Goal: Task Accomplishment & Management: Complete application form

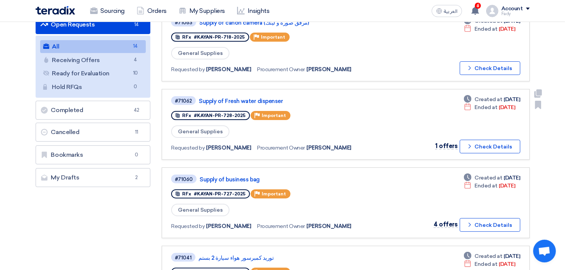
scroll to position [126, 0]
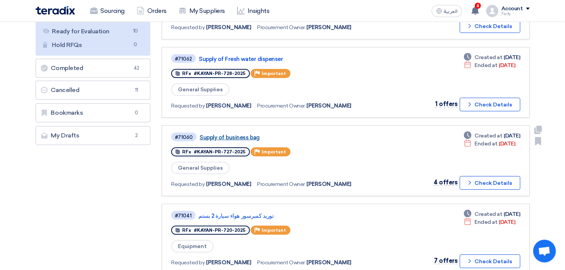
click at [226, 135] on link "Supply of business bag" at bounding box center [294, 137] width 189 height 7
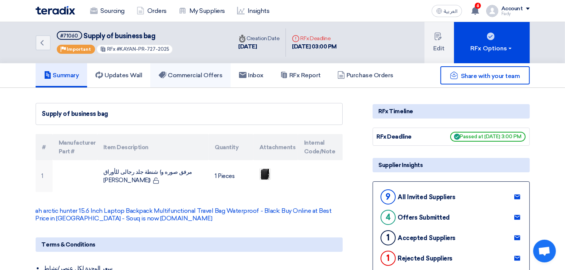
click at [194, 76] on h5 "Commercial Offers" at bounding box center [191, 76] width 64 height 8
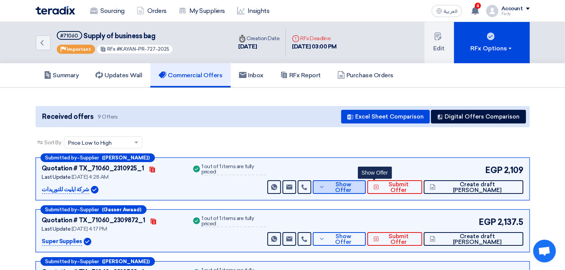
click at [362, 186] on button "Show Offer" at bounding box center [339, 187] width 53 height 14
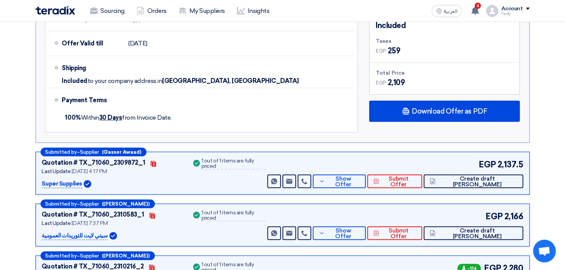
scroll to position [337, 0]
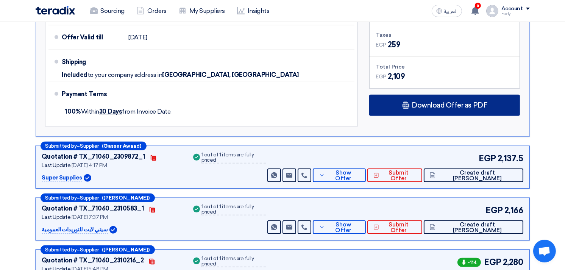
click at [476, 95] on div "Download Offer as PDF" at bounding box center [444, 105] width 151 height 21
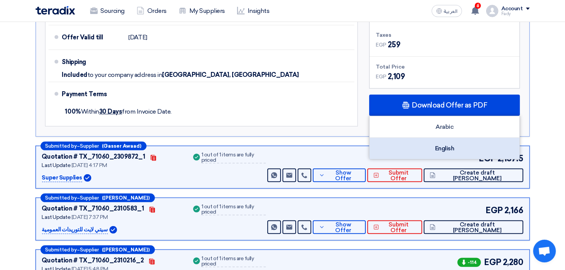
click at [452, 147] on div "English" at bounding box center [445, 148] width 150 height 21
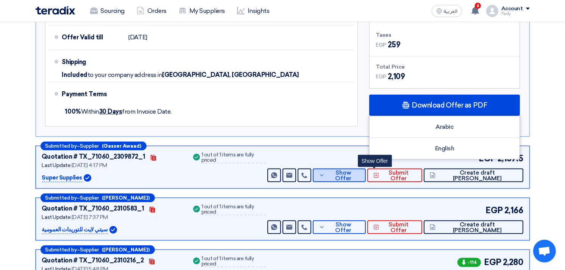
click at [360, 170] on span "Show Offer" at bounding box center [343, 175] width 33 height 11
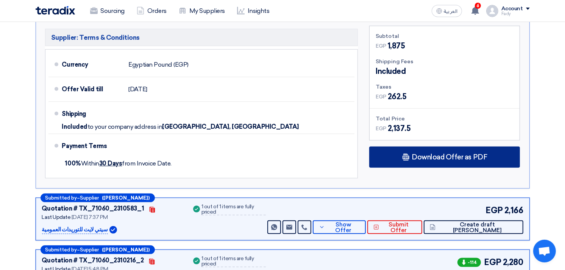
click at [439, 154] on span "Download Offer as PDF" at bounding box center [449, 157] width 75 height 7
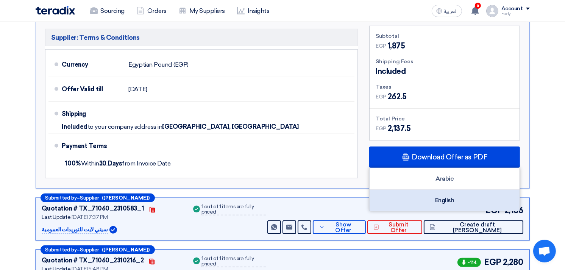
click at [438, 191] on div "English" at bounding box center [445, 200] width 150 height 21
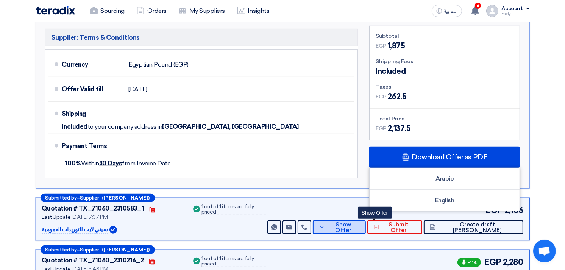
click at [360, 222] on span "Show Offer" at bounding box center [343, 227] width 33 height 11
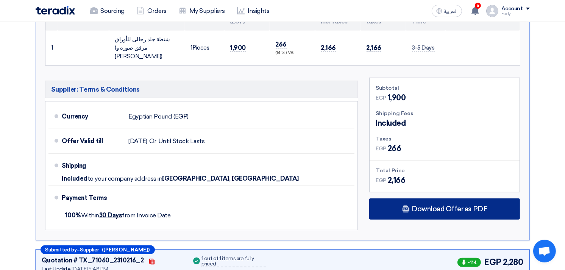
click at [404, 205] on icon at bounding box center [406, 209] width 8 height 8
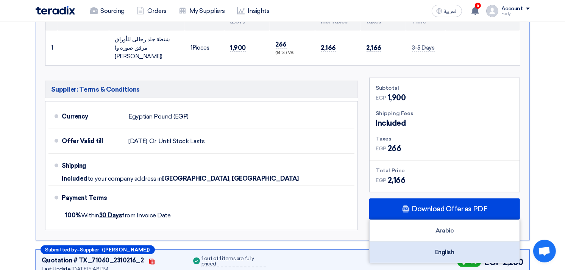
click at [427, 242] on div "English" at bounding box center [445, 252] width 150 height 21
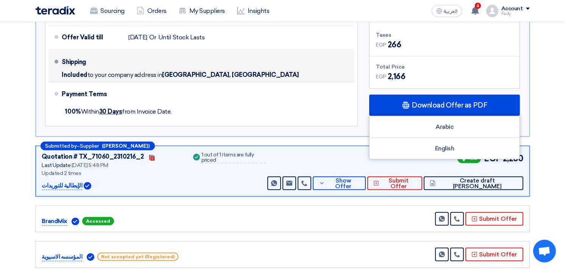
scroll to position [463, 0]
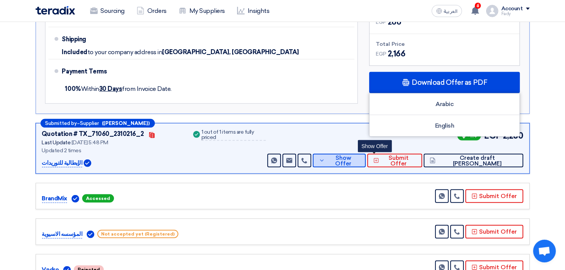
click at [360, 155] on span "Show Offer" at bounding box center [343, 160] width 33 height 11
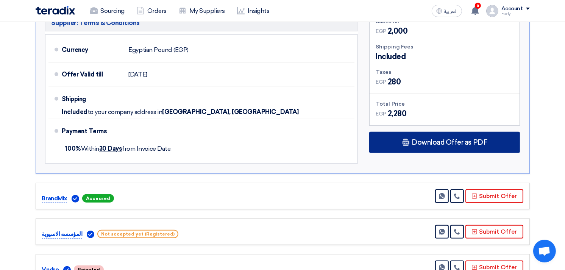
click at [412, 136] on div "Download Offer as PDF" at bounding box center [444, 142] width 151 height 21
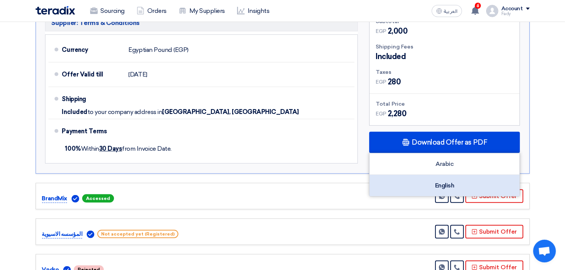
click at [444, 175] on div "English" at bounding box center [445, 185] width 150 height 21
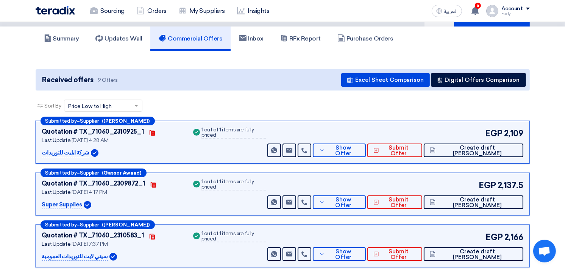
scroll to position [0, 0]
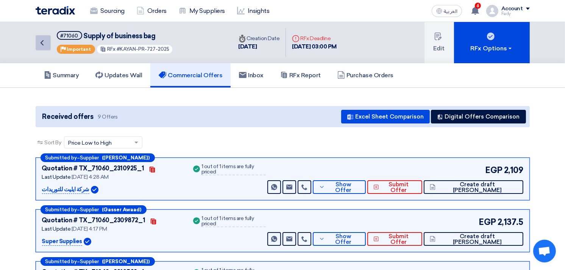
click at [38, 42] on icon "Back" at bounding box center [42, 42] width 9 height 9
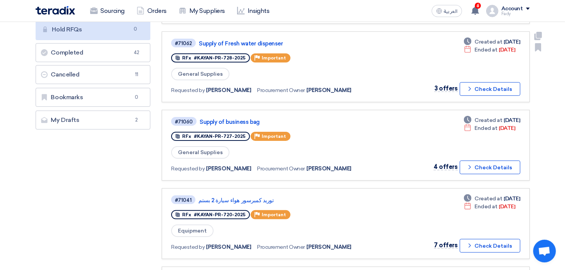
scroll to position [168, 0]
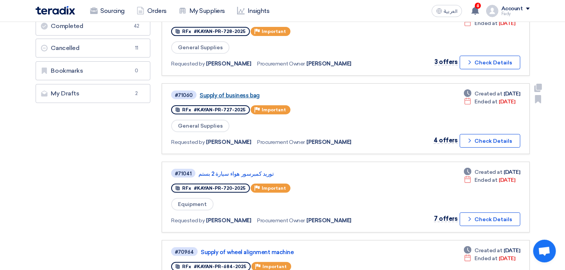
click at [241, 92] on link "Supply of business bag" at bounding box center [294, 95] width 189 height 7
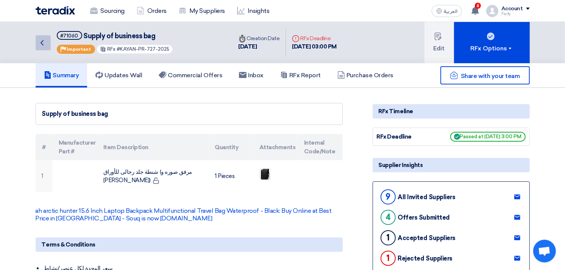
click at [42, 39] on icon "Back" at bounding box center [42, 42] width 9 height 9
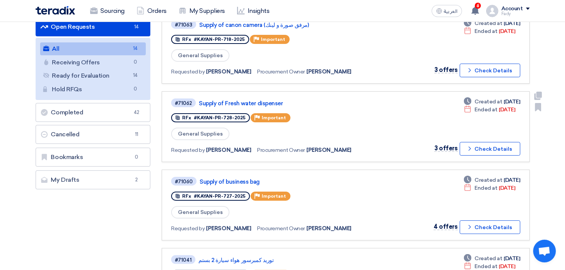
scroll to position [126, 0]
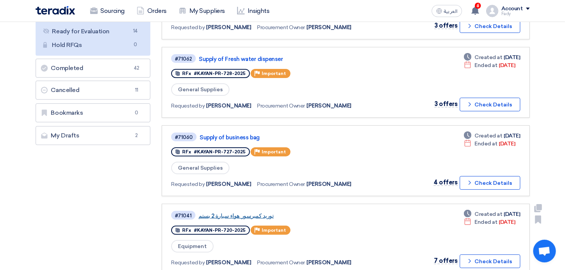
click at [247, 213] on link "توريد كمبرسور هواء سيارة 2 بستم" at bounding box center [293, 216] width 189 height 7
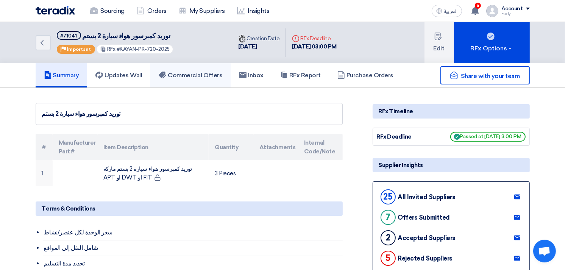
click at [199, 74] on h5 "Commercial Offers" at bounding box center [191, 76] width 64 height 8
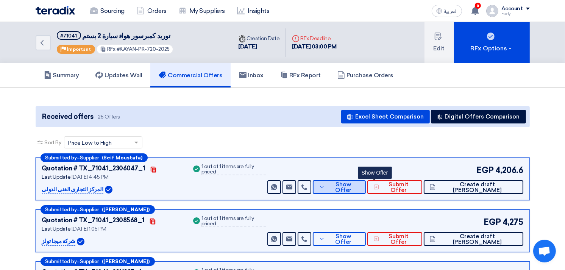
click at [360, 185] on span "Show Offer" at bounding box center [343, 187] width 33 height 11
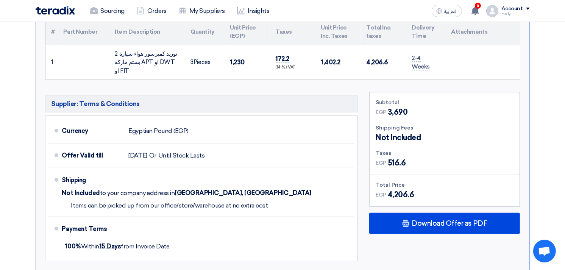
scroll to position [294, 0]
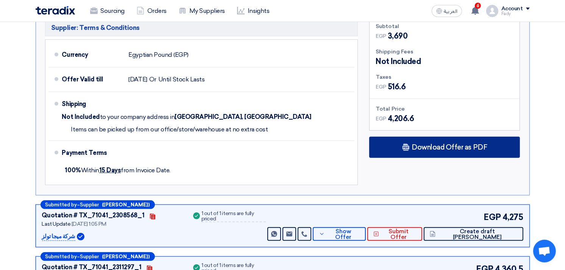
click at [416, 144] on span "Download Offer as PDF" at bounding box center [449, 147] width 75 height 7
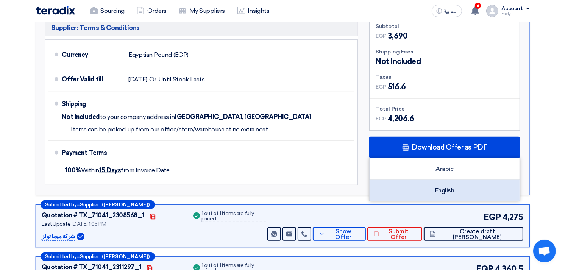
click at [444, 180] on div "English" at bounding box center [445, 190] width 150 height 21
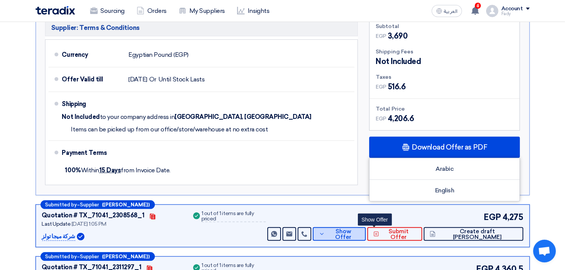
click at [360, 229] on span "Show Offer" at bounding box center [343, 234] width 33 height 11
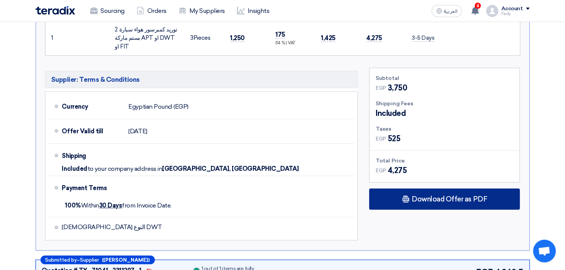
click at [429, 196] on span "Download Offer as PDF" at bounding box center [449, 199] width 75 height 7
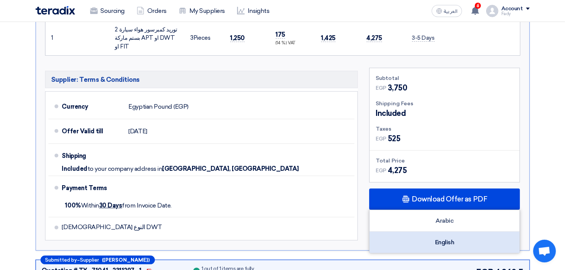
click at [443, 232] on div "English" at bounding box center [445, 242] width 150 height 21
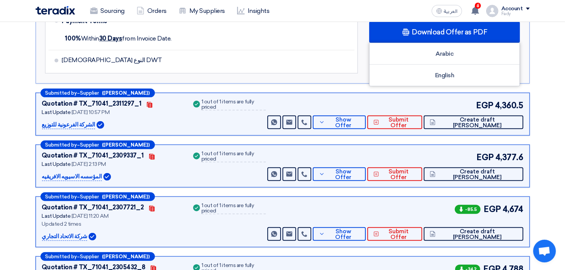
scroll to position [463, 0]
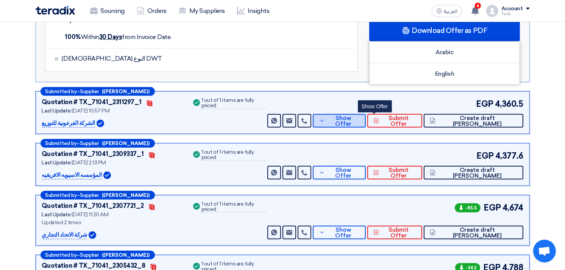
click at [360, 116] on span "Show Offer" at bounding box center [343, 121] width 33 height 11
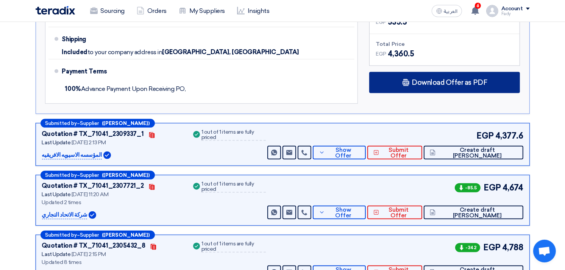
click at [426, 79] on span "Download Offer as PDF" at bounding box center [449, 82] width 75 height 7
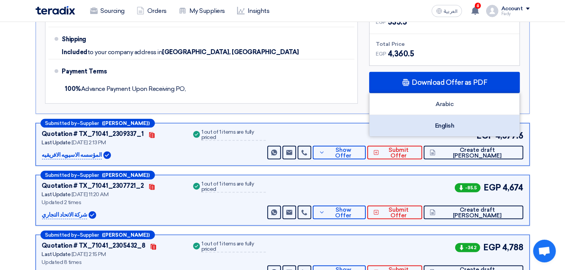
click at [436, 115] on div "English" at bounding box center [445, 125] width 150 height 21
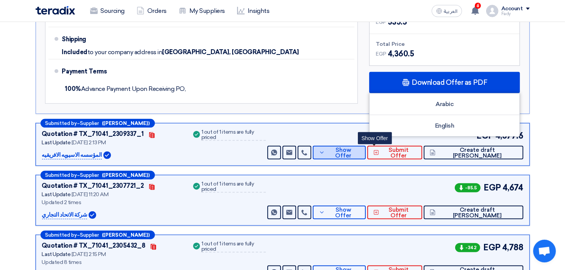
click at [360, 147] on span "Show Offer" at bounding box center [343, 152] width 33 height 11
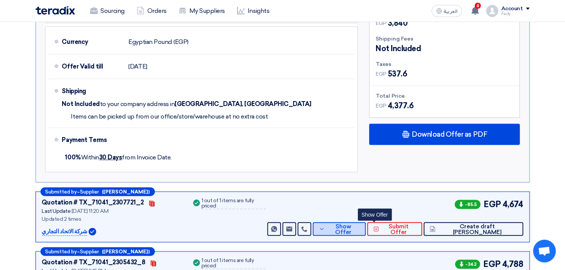
click at [360, 224] on span "Show Offer" at bounding box center [343, 229] width 33 height 11
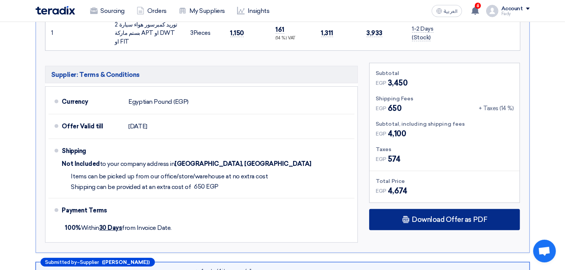
click at [426, 209] on div "Download Offer as PDF" at bounding box center [444, 219] width 151 height 21
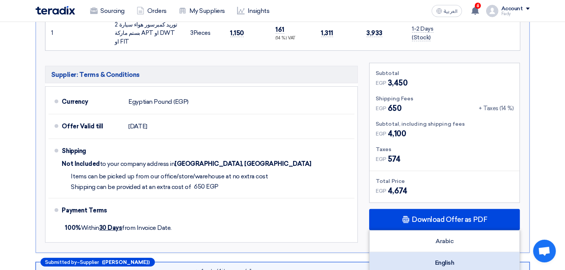
click at [445, 252] on div "English" at bounding box center [445, 262] width 150 height 21
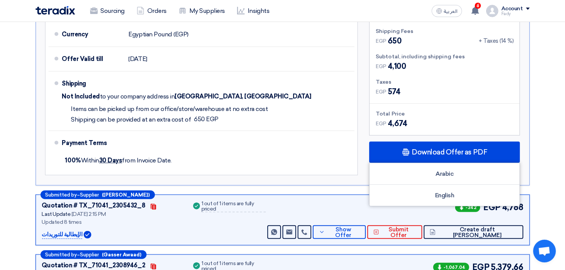
scroll to position [547, 0]
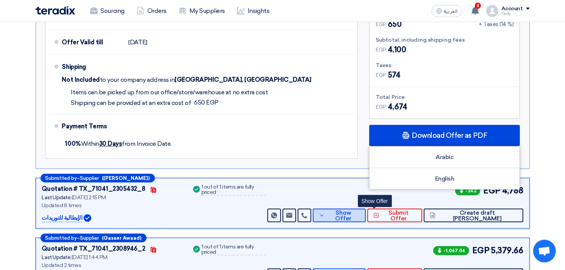
click at [366, 209] on button "Show Offer" at bounding box center [339, 216] width 53 height 14
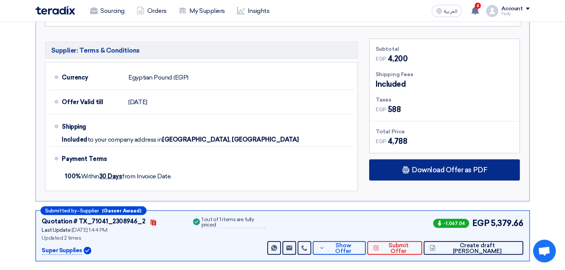
click at [423, 167] on span "Download Offer as PDF" at bounding box center [449, 170] width 75 height 7
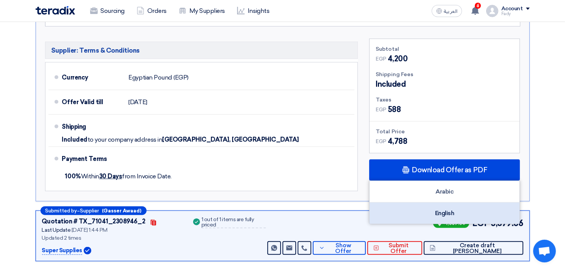
click at [433, 203] on div "English" at bounding box center [445, 213] width 150 height 21
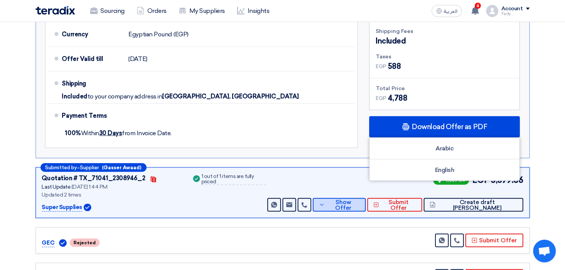
scroll to position [631, 0]
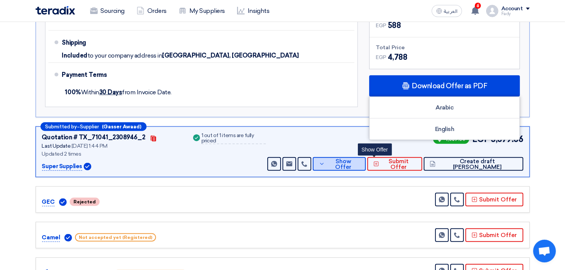
click at [366, 158] on button "Show Offer" at bounding box center [339, 164] width 53 height 14
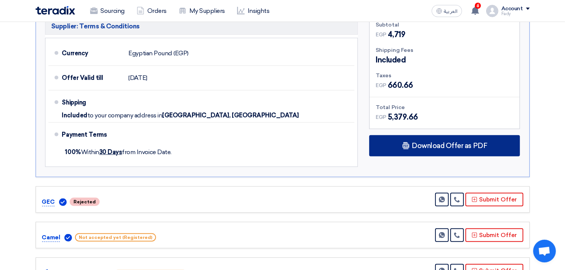
click at [426, 142] on span "Download Offer as PDF" at bounding box center [449, 145] width 75 height 7
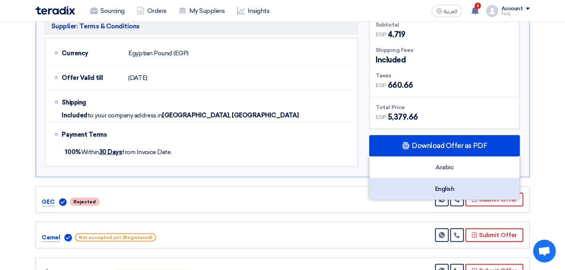
click at [438, 178] on div "English" at bounding box center [445, 188] width 150 height 21
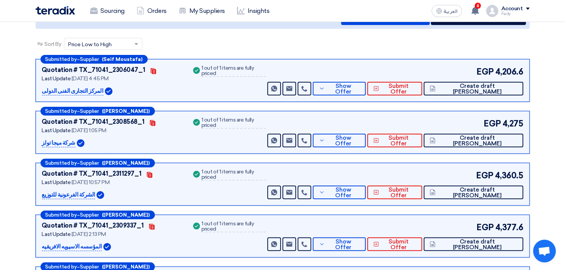
scroll to position [84, 0]
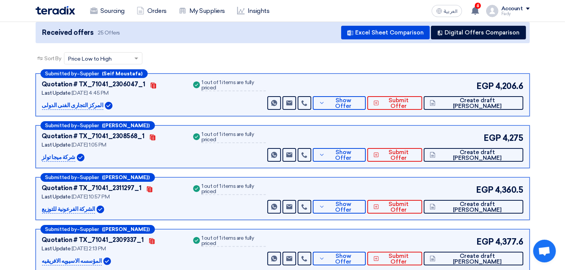
click at [74, 105] on p "المركز التجارى الفنى الدولى" at bounding box center [72, 105] width 61 height 9
drag, startPoint x: 105, startPoint y: 69, endPoint x: 143, endPoint y: 74, distance: 38.2
click at [143, 74] on div "Submitted by – Supplier ([PERSON_NAME]) Quotation # TX_71041_2306047_1 Contacts…" at bounding box center [283, 95] width 495 height 43
drag, startPoint x: 143, startPoint y: 74, endPoint x: 134, endPoint y: 74, distance: 8.7
click at [134, 74] on b "(Seif Moustafa)" at bounding box center [122, 73] width 41 height 5
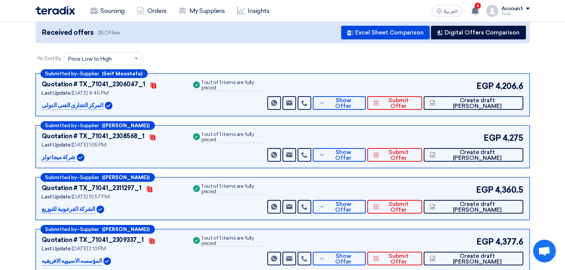
click at [136, 72] on b "(Seif Moustafa)" at bounding box center [122, 73] width 41 height 5
drag, startPoint x: 136, startPoint y: 72, endPoint x: 142, endPoint y: 69, distance: 6.1
click at [142, 69] on div "Submitted by – Supplier ([PERSON_NAME])" at bounding box center [94, 73] width 107 height 9
drag, startPoint x: 138, startPoint y: 70, endPoint x: 104, endPoint y: 71, distance: 33.4
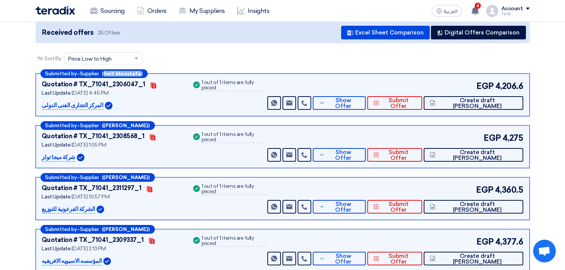
click at [104, 71] on b "(Seif Moustafa)" at bounding box center [122, 73] width 41 height 5
copy b "[PERSON_NAME]"
click at [308, 100] on icon at bounding box center [305, 103] width 6 height 6
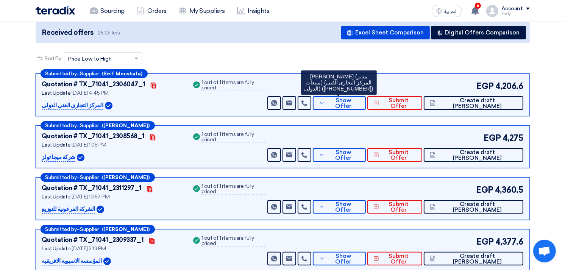
drag, startPoint x: 327, startPoint y: 86, endPoint x: 357, endPoint y: 88, distance: 30.4
click at [357, 88] on div "[PERSON_NAME] (مدير مبيعات) (المركز التجارى الفنى الدولى) ([PHONE_NUMBER])" at bounding box center [339, 82] width 76 height 24
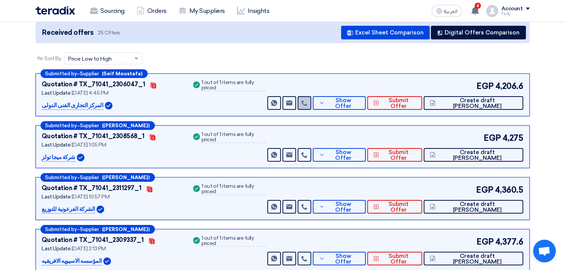
click at [311, 106] on link at bounding box center [305, 103] width 14 height 14
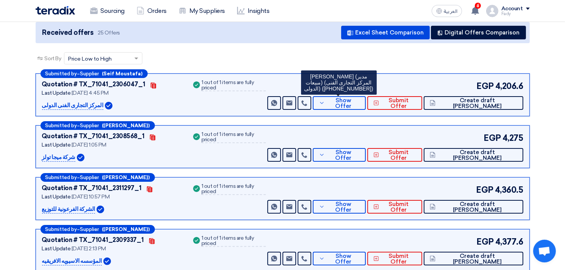
drag, startPoint x: 327, startPoint y: 84, endPoint x: 350, endPoint y: 87, distance: 22.9
click at [350, 87] on div "[PERSON_NAME] (مدير مبيعات) (المركز التجارى الفنى الدولى) ([PHONE_NUMBER])" at bounding box center [339, 82] width 76 height 24
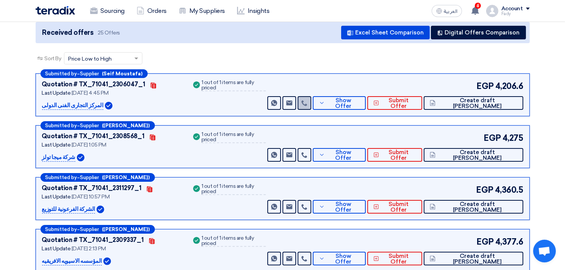
drag, startPoint x: 350, startPoint y: 87, endPoint x: 339, endPoint y: 102, distance: 18.1
click at [308, 102] on icon at bounding box center [305, 103] width 6 height 6
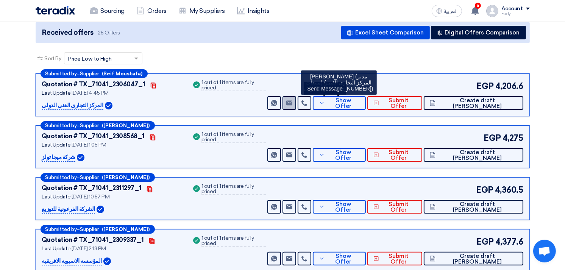
click at [293, 100] on use at bounding box center [289, 102] width 6 height 5
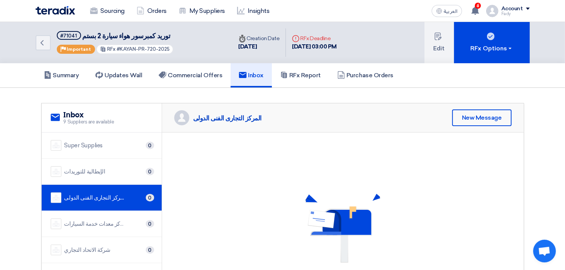
click at [221, 111] on div "المركز التجارى الفنى الدولى" at bounding box center [218, 117] width 88 height 15
click at [225, 117] on div "المركز التجارى الفنى الدولى" at bounding box center [227, 118] width 69 height 8
click at [39, 44] on icon "Back" at bounding box center [42, 42] width 9 height 9
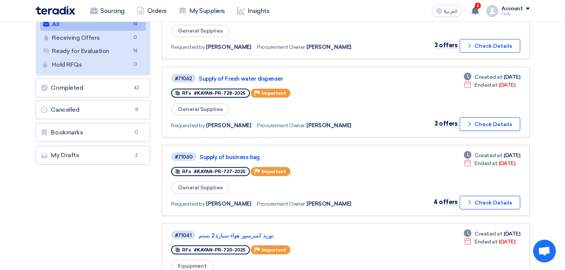
scroll to position [126, 0]
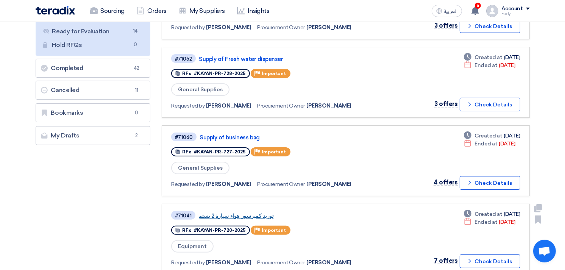
click at [246, 213] on link "توريد كمبرسور هواء سيارة 2 بستم" at bounding box center [293, 216] width 189 height 7
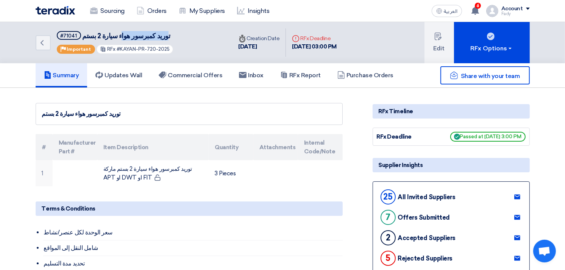
drag, startPoint x: 157, startPoint y: 36, endPoint x: 116, endPoint y: 37, distance: 41.7
click at [116, 37] on span "توريد كمبرسور هواء سيارة 2 بستم" at bounding box center [126, 36] width 88 height 8
drag, startPoint x: 116, startPoint y: 37, endPoint x: 217, endPoint y: 44, distance: 101.8
click at [217, 44] on div "Back #71041 توريد كمبرسور هواء سيارة 2 بستم Priority Important RFx #KAYAN-PR-72…" at bounding box center [134, 42] width 197 height 41
click at [135, 39] on span "توريد كمبرسور هواء سيارة 2 بستم" at bounding box center [126, 36] width 88 height 8
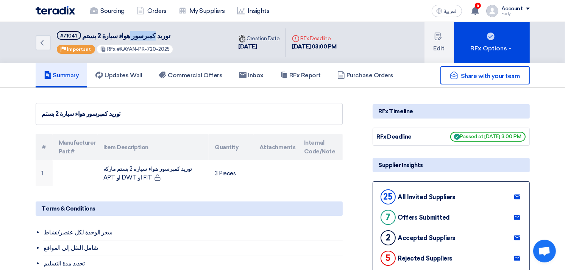
click at [135, 39] on span "توريد كمبرسور هواء سيارة 2 بستم" at bounding box center [126, 36] width 88 height 8
copy div "توريد كمبرسور هواء سيارة 2 بستم"
click at [205, 73] on h5 "Commercial Offers" at bounding box center [191, 76] width 64 height 8
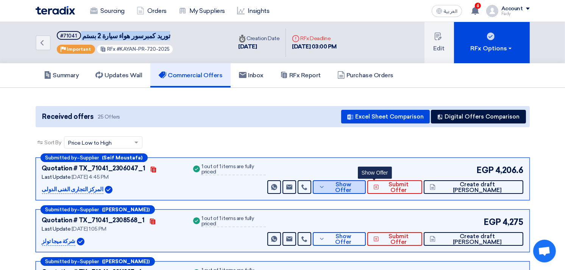
click at [360, 187] on span "Show Offer" at bounding box center [343, 187] width 33 height 11
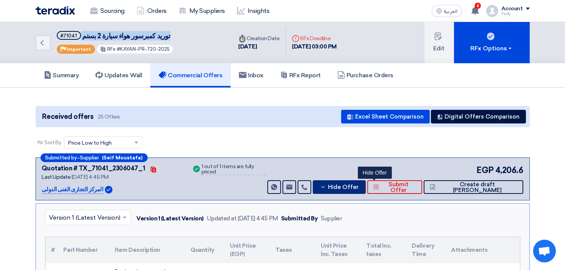
scroll to position [84, 0]
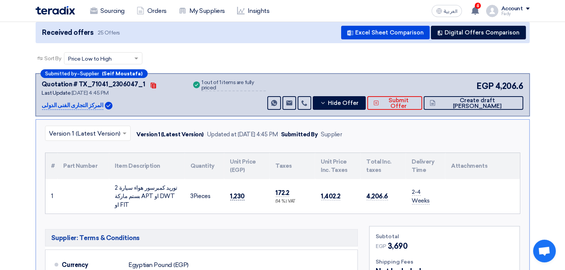
click at [239, 193] on span "1,230" at bounding box center [237, 197] width 15 height 8
copy span "1,230"
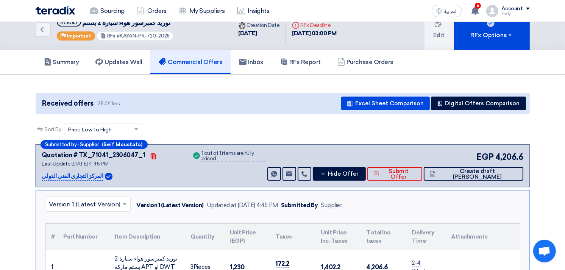
scroll to position [0, 0]
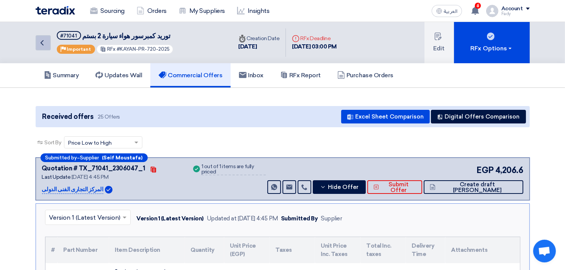
click at [39, 40] on icon "Back" at bounding box center [42, 42] width 9 height 9
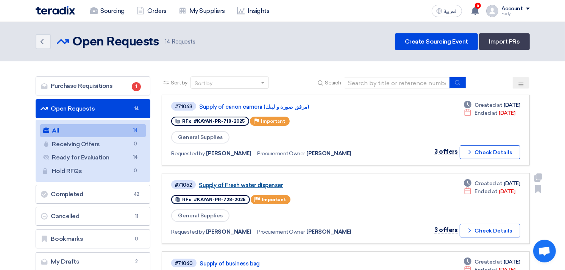
click at [255, 183] on link "Supply of Fresh water dispenser" at bounding box center [293, 185] width 189 height 7
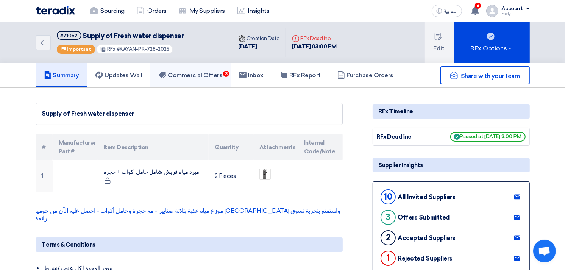
click at [198, 67] on link "Commercial Offers 3" at bounding box center [190, 75] width 80 height 24
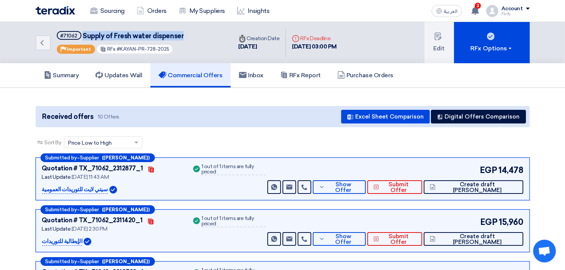
drag, startPoint x: 82, startPoint y: 36, endPoint x: 189, endPoint y: 27, distance: 108.0
click at [189, 27] on div "Back #71062 Supply of Fresh water dispenser Priority Important RFx #KAYAN-PR-72…" at bounding box center [134, 42] width 197 height 41
copy span "Supply of Fresh water dispenser"
click at [360, 186] on span "Show Offer" at bounding box center [343, 187] width 33 height 11
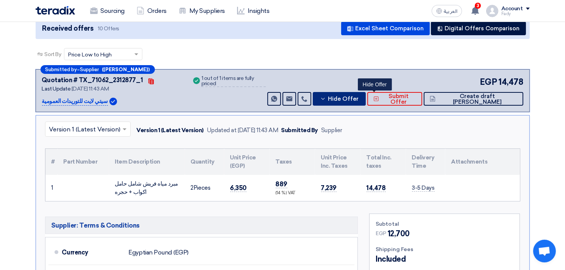
scroll to position [126, 0]
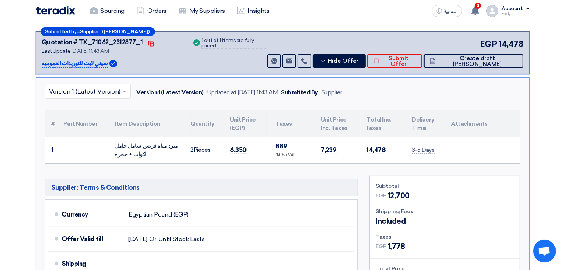
click at [240, 146] on span "6,350" at bounding box center [238, 150] width 17 height 8
copy span "6,350"
click at [359, 62] on span "Hide Offer" at bounding box center [343, 61] width 31 height 6
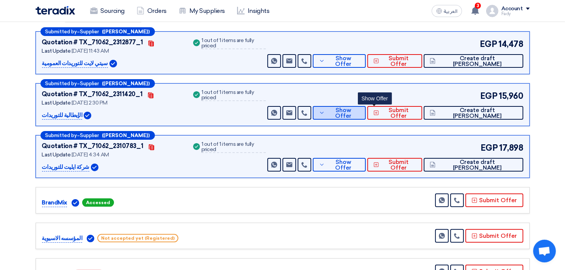
click at [362, 112] on button "Show Offer" at bounding box center [339, 113] width 53 height 14
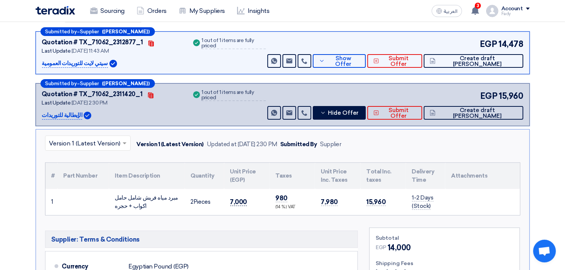
click at [240, 202] on span "7,000" at bounding box center [238, 202] width 17 height 8
click at [239, 201] on span "7,000" at bounding box center [238, 202] width 17 height 8
click at [238, 201] on span "7,000" at bounding box center [238, 202] width 17 height 8
copy span "7,000"
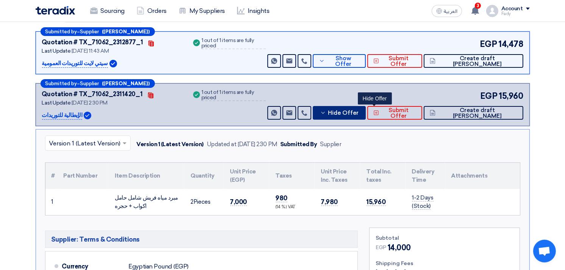
click at [359, 110] on span "Hide Offer" at bounding box center [343, 113] width 31 height 6
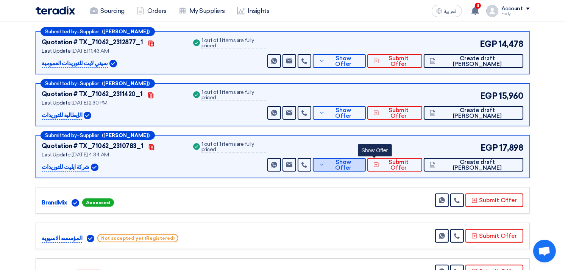
click at [360, 162] on span "Show Offer" at bounding box center [343, 165] width 33 height 11
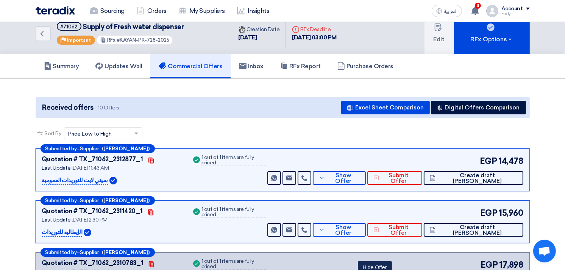
scroll to position [0, 0]
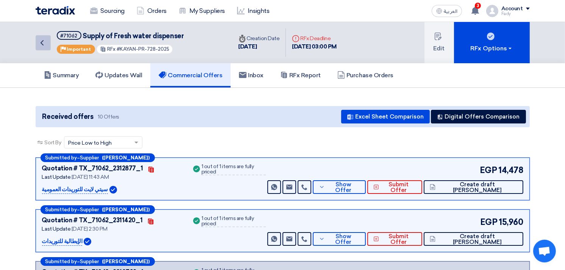
click at [46, 43] on icon "Back" at bounding box center [42, 42] width 9 height 9
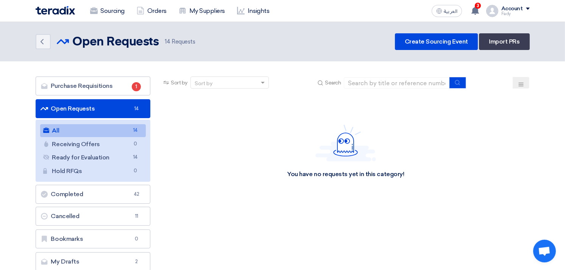
click at [372, 167] on div "You have no requests yet in this category!" at bounding box center [345, 152] width 117 height 54
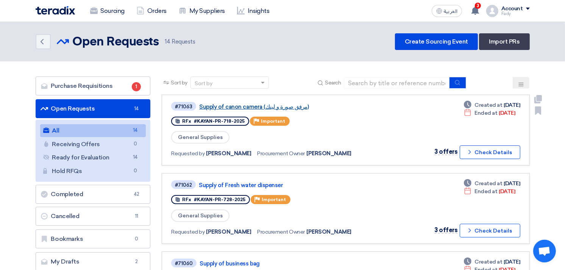
click at [287, 104] on link "Supply of canon camera (مرفق صورة و لينك)" at bounding box center [293, 106] width 189 height 7
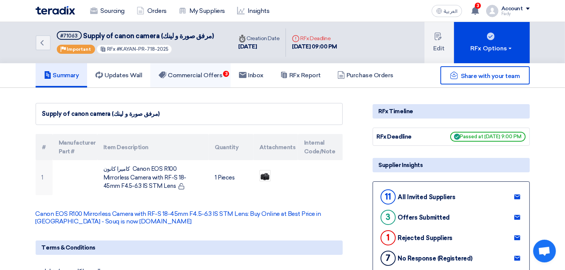
click at [203, 72] on h5 "Commercial Offers 3" at bounding box center [191, 76] width 64 height 8
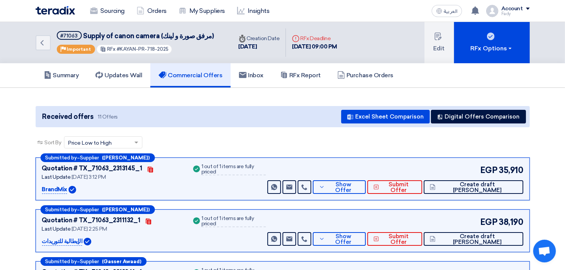
drag, startPoint x: 501, startPoint y: 167, endPoint x: 521, endPoint y: 168, distance: 20.5
click at [521, 168] on span "35,910" at bounding box center [511, 170] width 24 height 13
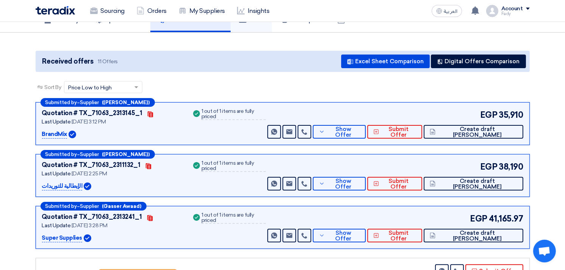
scroll to position [84, 0]
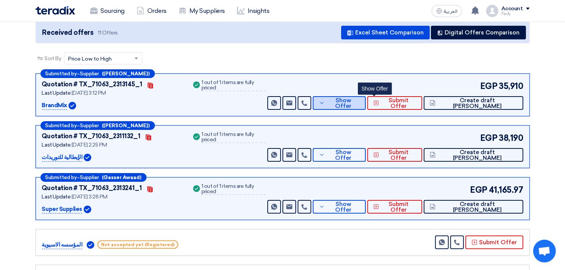
click at [324, 102] on use at bounding box center [321, 103] width 3 height 2
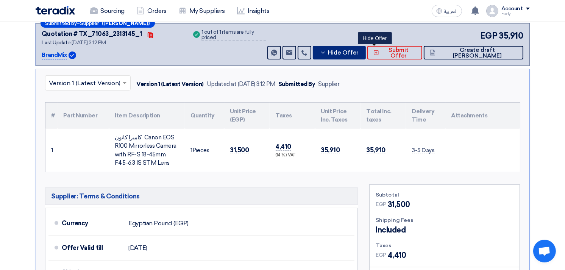
scroll to position [126, 0]
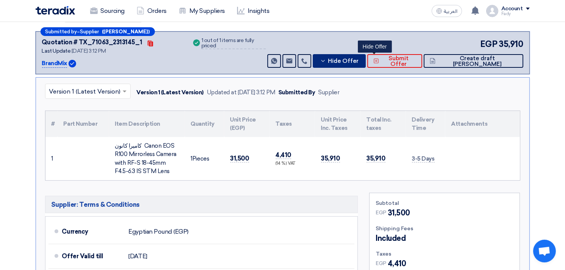
click at [359, 58] on span "Hide Offer" at bounding box center [343, 61] width 31 height 6
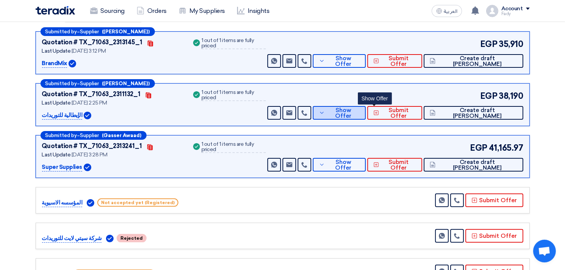
click at [362, 112] on button "Show Offer" at bounding box center [339, 113] width 53 height 14
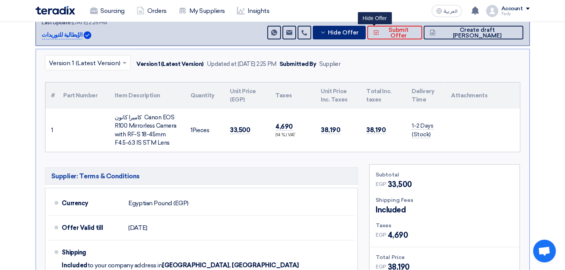
scroll to position [210, 0]
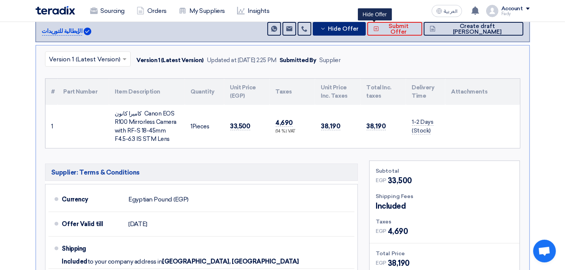
click at [359, 28] on span "Hide Offer" at bounding box center [343, 29] width 31 height 6
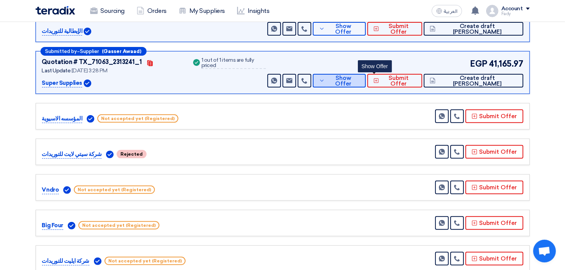
click at [366, 85] on button "Show Offer" at bounding box center [339, 81] width 53 height 14
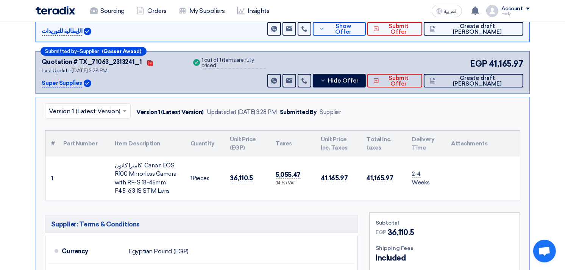
click at [243, 177] on span "36,110.5" at bounding box center [241, 178] width 23 height 8
copy span "36,110.5"
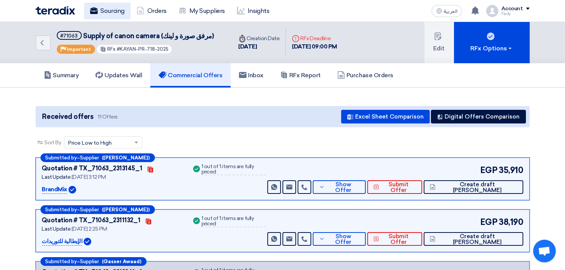
click at [110, 10] on link "Sourcing" at bounding box center [107, 11] width 47 height 17
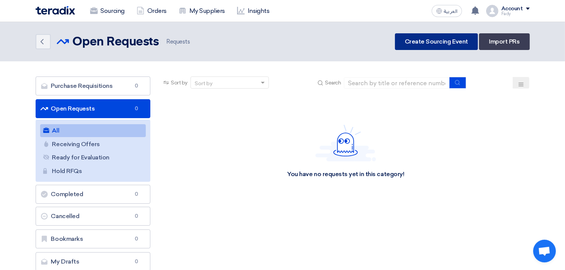
click at [449, 43] on link "Create Sourcing Event" at bounding box center [436, 41] width 83 height 17
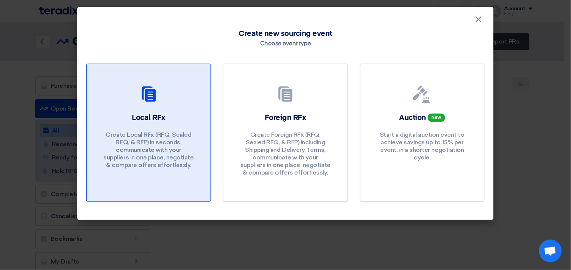
click at [176, 146] on p "Create Local RFx (RFQ, Sealed RFQ, & RFP) in seconds, communicate with your sup…" at bounding box center [148, 150] width 91 height 38
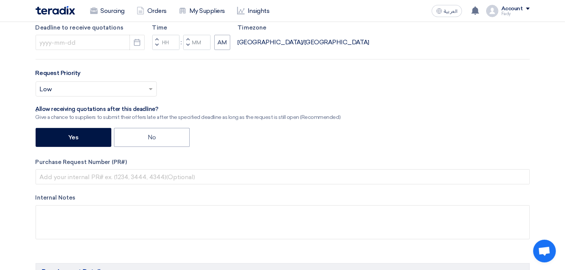
scroll to position [210, 0]
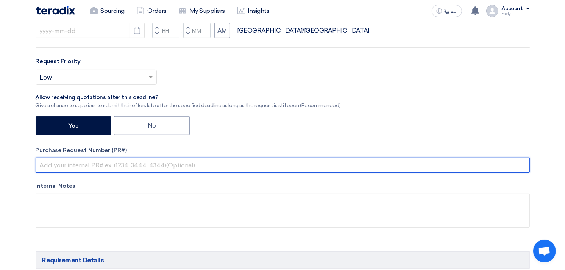
click at [170, 163] on input "text" at bounding box center [283, 165] width 495 height 15
paste input "KAYAN-PR-735-2025"
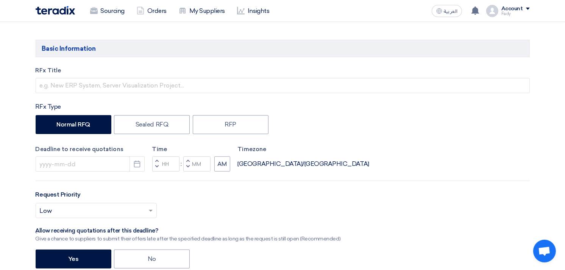
scroll to position [0, 0]
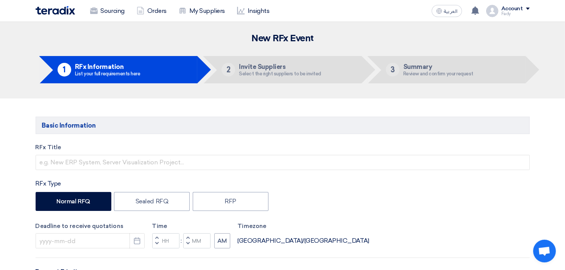
type input "KAYAN-PR-735-2025"
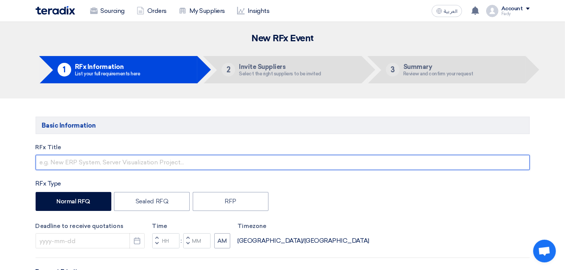
click at [131, 158] on input "text" at bounding box center [283, 162] width 495 height 15
paste input "Provision of Volkswagen academy event"
click at [114, 164] on input "Provision of Volkswagen academy event" at bounding box center [283, 162] width 495 height 15
click at [143, 163] on input "Provision of Volkswagen Academy event" at bounding box center [283, 162] width 495 height 15
type input "Provision of Volkswagen Academy Event"
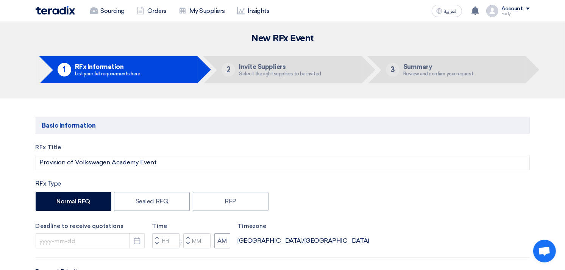
click at [337, 203] on div "Normal RFQ Sealed RFQ RFP" at bounding box center [283, 202] width 495 height 21
click at [137, 238] on icon "Pick a date" at bounding box center [137, 241] width 8 height 8
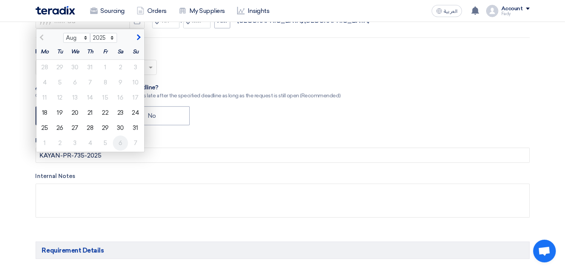
scroll to position [126, 0]
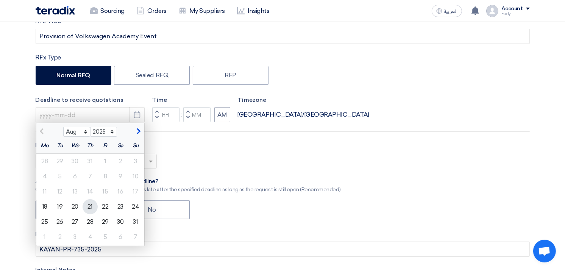
click at [91, 211] on div "21" at bounding box center [90, 206] width 15 height 15
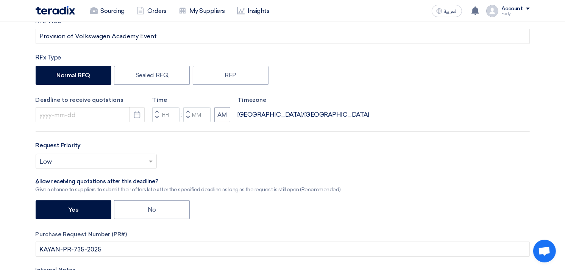
type input "[DATE]"
click at [102, 168] on input "text" at bounding box center [92, 162] width 105 height 13
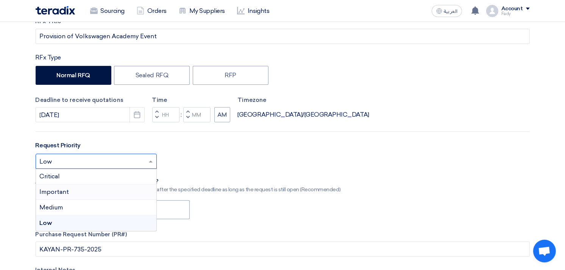
click at [70, 191] on div "Important" at bounding box center [96, 193] width 121 height 16
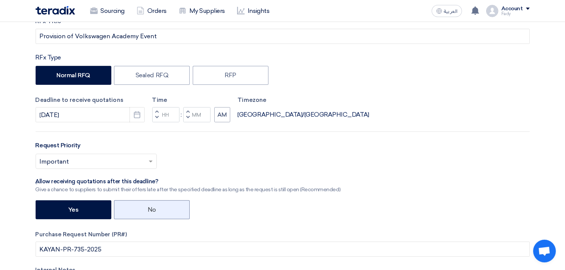
click at [141, 205] on label "No" at bounding box center [152, 209] width 76 height 19
click at [148, 207] on input "No" at bounding box center [150, 209] width 5 height 5
radio input "true"
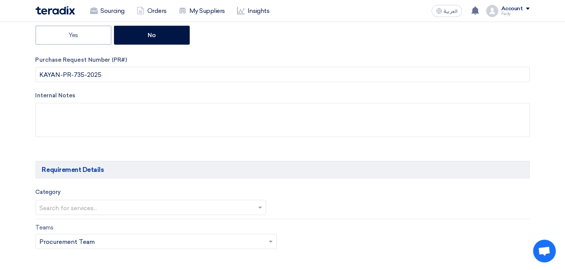
scroll to position [337, 0]
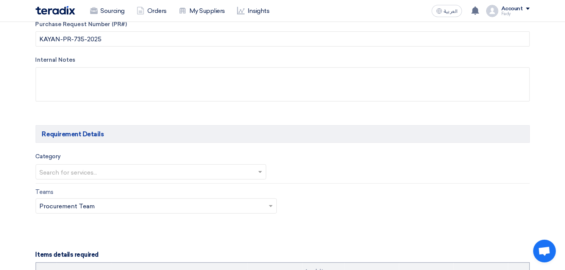
click at [124, 174] on input "text" at bounding box center [147, 173] width 215 height 13
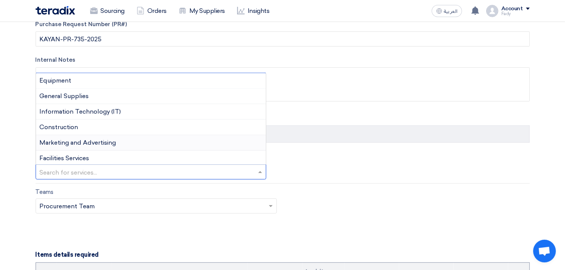
click at [115, 144] on span "Marketing and Advertising" at bounding box center [78, 142] width 77 height 7
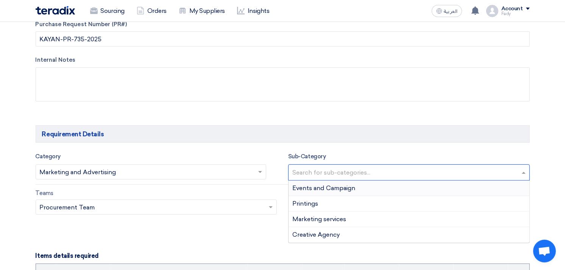
click at [330, 171] on input "text" at bounding box center [410, 173] width 235 height 13
click at [331, 186] on span "Events and Campaign" at bounding box center [324, 188] width 63 height 7
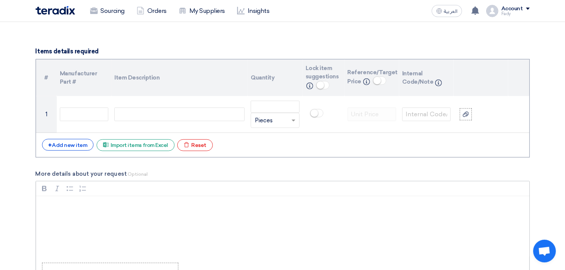
scroll to position [547, 0]
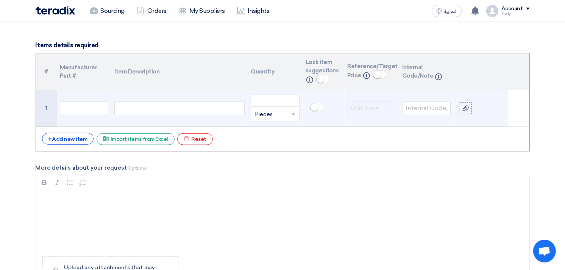
click at [135, 103] on div at bounding box center [179, 109] width 130 height 14
paste div
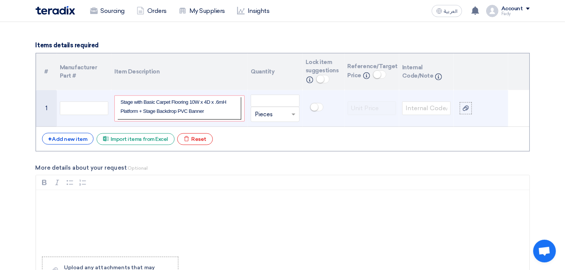
scroll to position [541, 0]
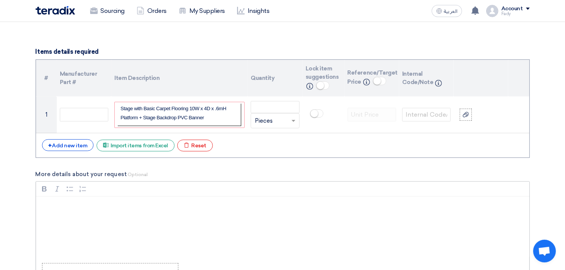
click at [240, 188] on div "Bold (CTRL+B) Bold Italic (CTRL+I) Italic Bulleted List Bulleted List Numbered …" at bounding box center [283, 189] width 494 height 14
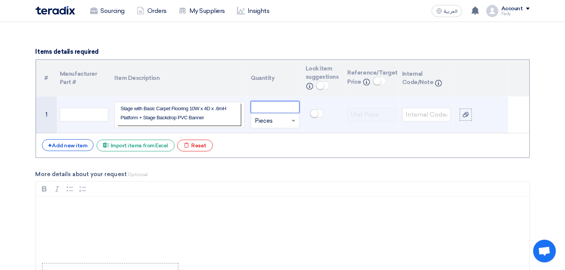
click at [278, 107] on input "number" at bounding box center [275, 107] width 49 height 12
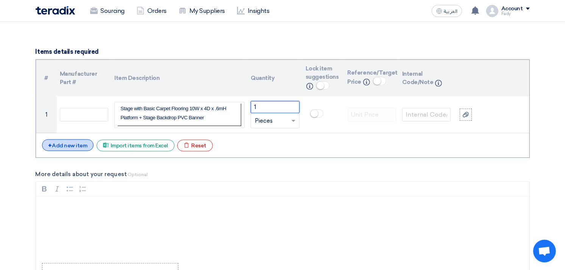
type input "1"
click at [79, 144] on div "+ Add new item" at bounding box center [68, 145] width 52 height 12
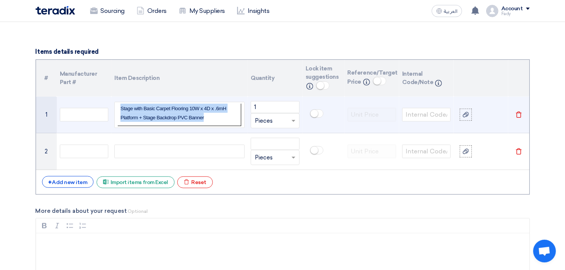
drag, startPoint x: 218, startPoint y: 116, endPoint x: 83, endPoint y: 100, distance: 135.8
click at [83, 100] on tr "1 Stage with Basic Carpet Flooring 10W x 4D x .6mH Platform + Stage Backdrop PV…" at bounding box center [283, 115] width 494 height 37
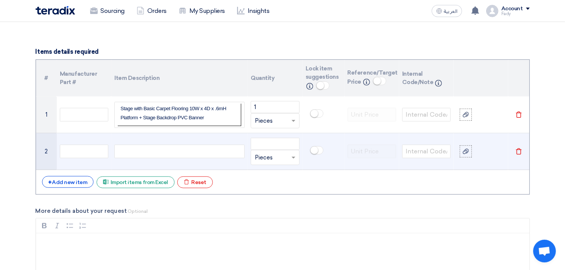
click at [157, 152] on div at bounding box center [179, 152] width 130 height 14
paste div
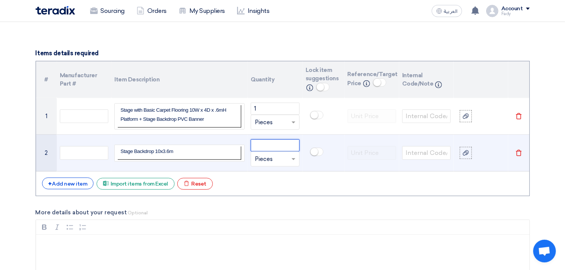
click at [269, 145] on input "number" at bounding box center [275, 145] width 49 height 12
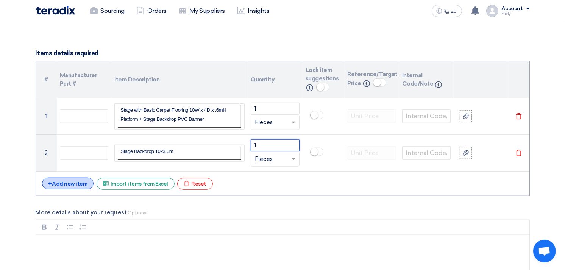
type input "1"
click at [77, 178] on div "+ Add new item" at bounding box center [68, 184] width 52 height 12
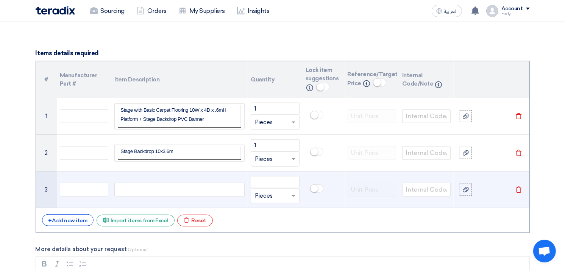
click at [139, 189] on div at bounding box center [179, 190] width 130 height 14
paste div
click at [279, 181] on input "number" at bounding box center [275, 182] width 49 height 12
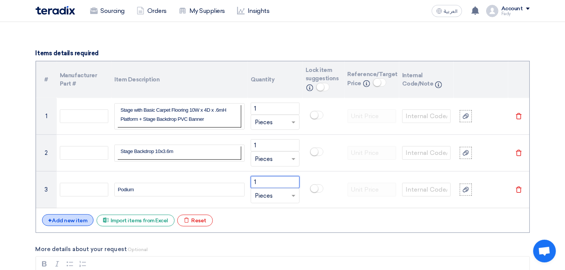
type input "1"
click at [80, 221] on div "+ Add new item" at bounding box center [68, 220] width 52 height 12
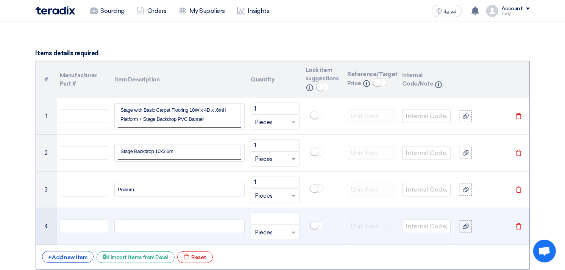
click at [140, 225] on div at bounding box center [179, 227] width 130 height 14
paste div
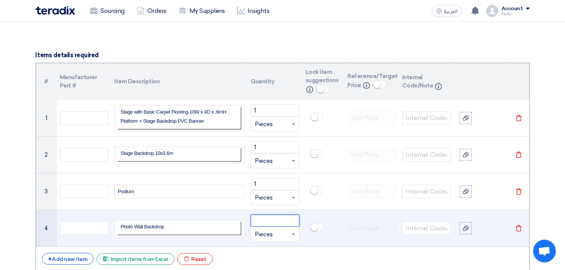
click at [266, 221] on input "number" at bounding box center [275, 221] width 49 height 12
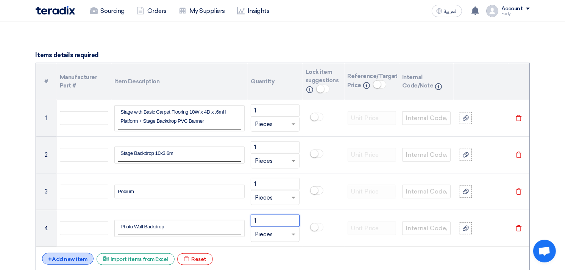
type input "1"
click at [78, 258] on div "+ Add new item" at bounding box center [68, 259] width 52 height 12
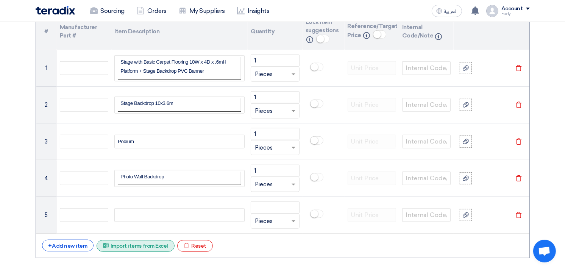
scroll to position [664, 0]
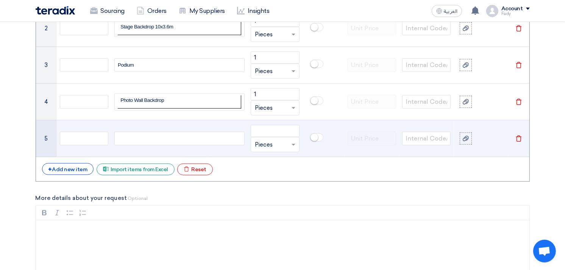
click at [160, 133] on div at bounding box center [179, 139] width 130 height 14
paste div
click at [264, 131] on input "number" at bounding box center [275, 131] width 49 height 12
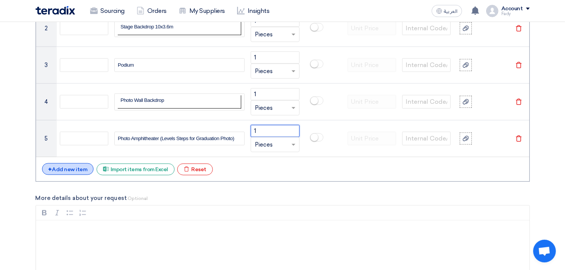
type input "1"
click at [74, 171] on div "+ Add new item" at bounding box center [68, 169] width 52 height 12
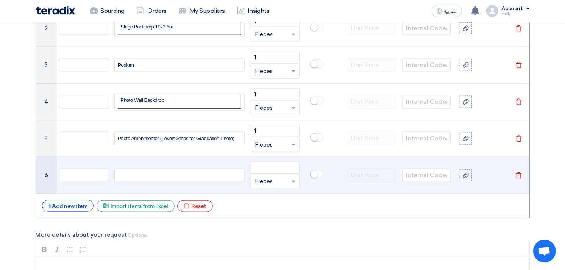
click at [138, 175] on div at bounding box center [179, 176] width 130 height 14
paste div
click at [261, 167] on input "number" at bounding box center [275, 168] width 49 height 12
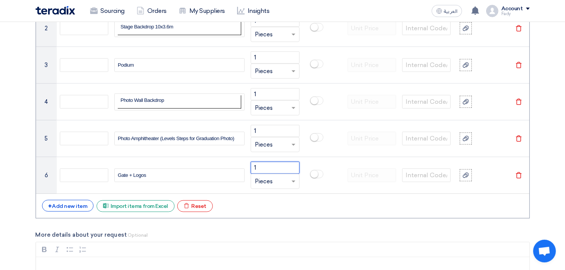
type input "1"
click at [70, 199] on div "# Manufacturer Part # Item Description Quantity Lock item suggestions Info Refe…" at bounding box center [283, 77] width 495 height 282
click at [72, 205] on div "+ Add new item" at bounding box center [68, 206] width 52 height 12
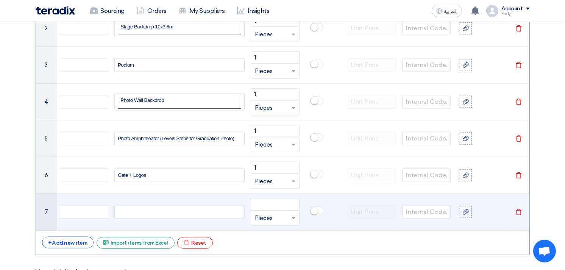
click at [142, 213] on div at bounding box center [179, 212] width 130 height 14
paste div
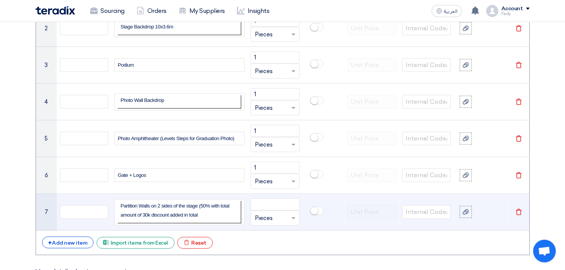
scroll to position [657, 0]
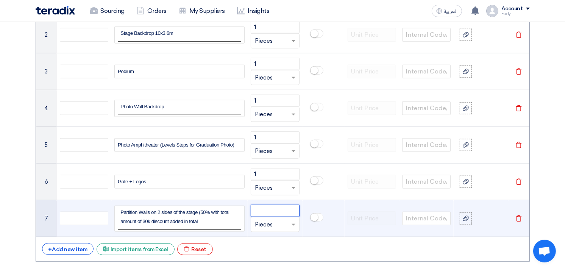
click at [272, 207] on input "number" at bounding box center [275, 211] width 49 height 12
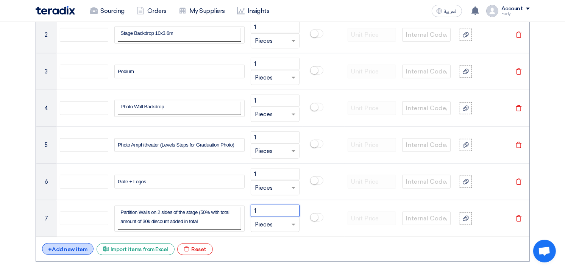
type input "1"
click at [70, 247] on div "+ Add new item" at bounding box center [68, 249] width 52 height 12
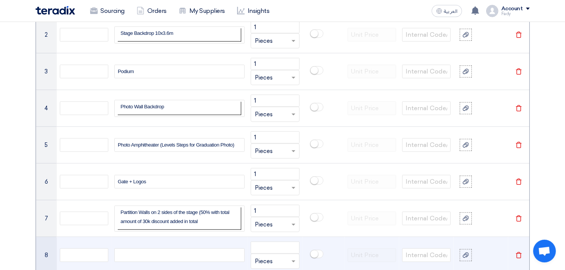
click at [157, 249] on div at bounding box center [179, 256] width 130 height 14
paste div
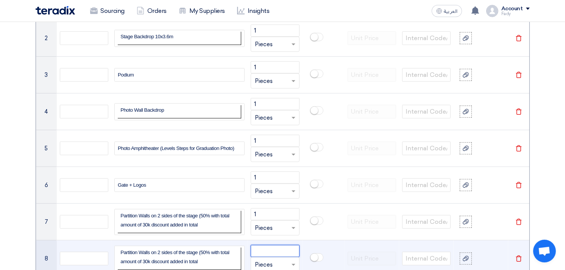
click at [270, 245] on input "number" at bounding box center [275, 251] width 49 height 12
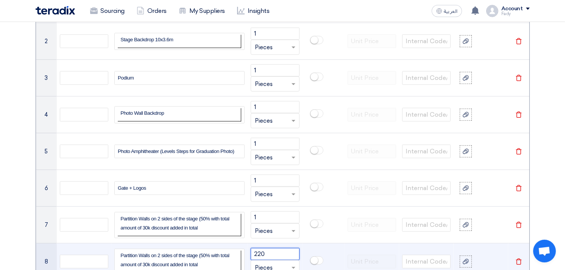
type input "220"
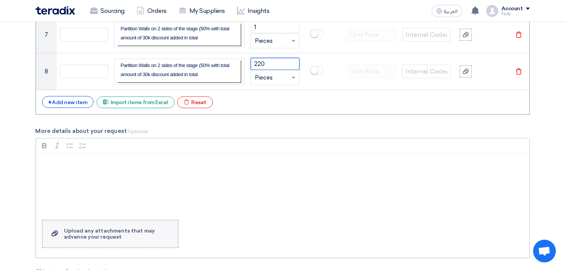
scroll to position [862, 0]
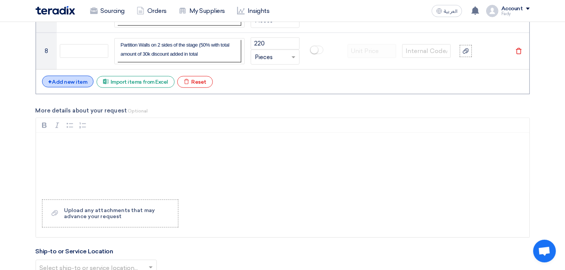
click at [75, 85] on div "+ Add new item" at bounding box center [68, 82] width 52 height 12
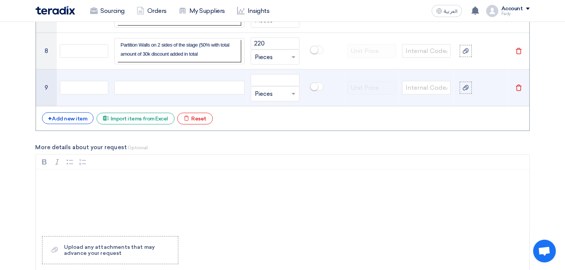
click at [133, 88] on div at bounding box center [179, 88] width 130 height 14
paste div
click at [274, 82] on input "number" at bounding box center [275, 80] width 49 height 12
type input "1"
type input "24"
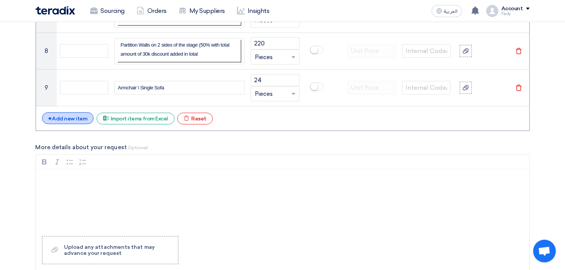
click at [56, 121] on div "+ Add new item" at bounding box center [68, 119] width 52 height 12
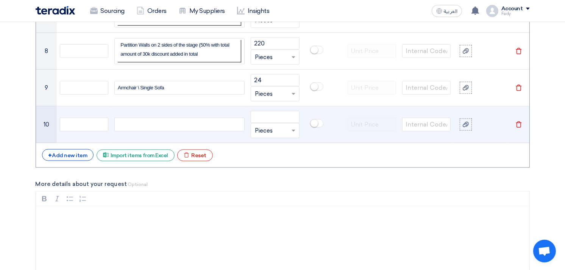
click at [132, 116] on td at bounding box center [179, 124] width 136 height 37
click at [134, 120] on div at bounding box center [179, 125] width 130 height 14
paste div
drag, startPoint x: 260, startPoint y: 118, endPoint x: 265, endPoint y: 119, distance: 5.7
click at [260, 118] on input "number" at bounding box center [275, 117] width 49 height 12
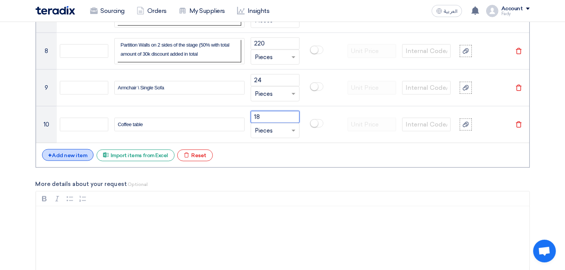
type input "18"
click at [68, 153] on div "+ Add new item" at bounding box center [68, 155] width 52 height 12
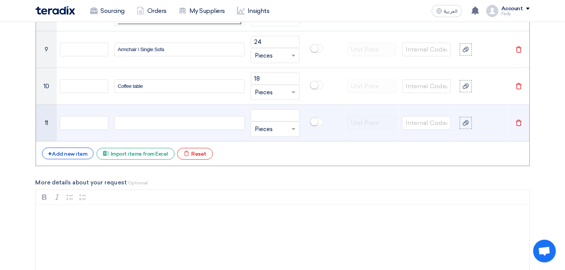
scroll to position [946, 0]
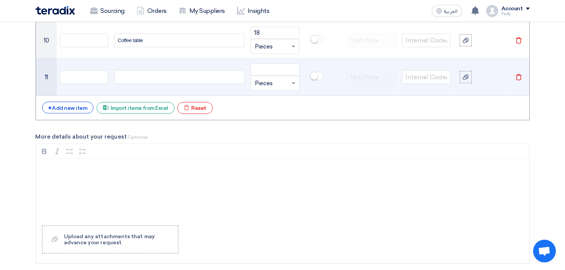
click at [135, 70] on td at bounding box center [179, 77] width 136 height 37
click at [136, 73] on div at bounding box center [179, 77] width 130 height 14
paste div
click at [258, 68] on input "number" at bounding box center [275, 70] width 49 height 12
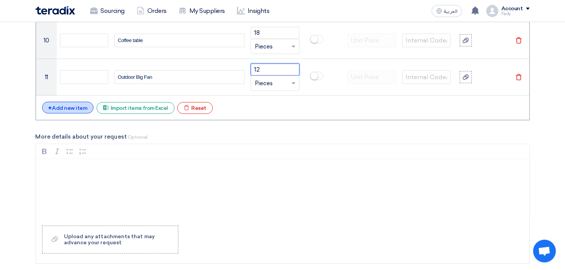
type input "12"
click at [58, 104] on div "+ Add new item" at bounding box center [68, 108] width 52 height 12
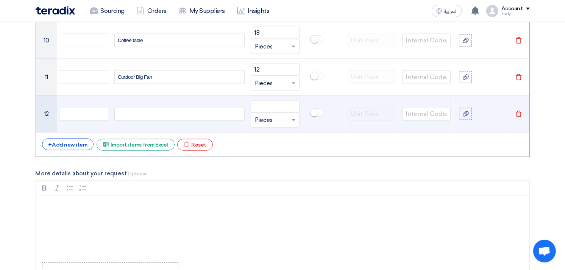
click at [129, 109] on div at bounding box center [179, 114] width 130 height 14
paste div
click at [256, 106] on input "number" at bounding box center [275, 106] width 49 height 12
type input "20"
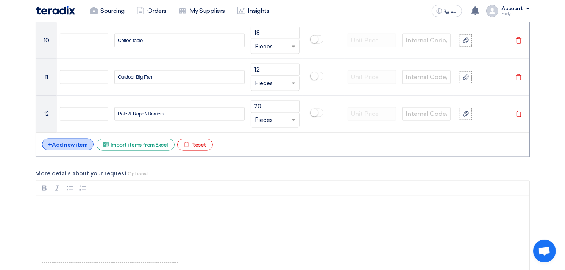
click at [65, 148] on div "+ Add new item" at bounding box center [68, 145] width 52 height 12
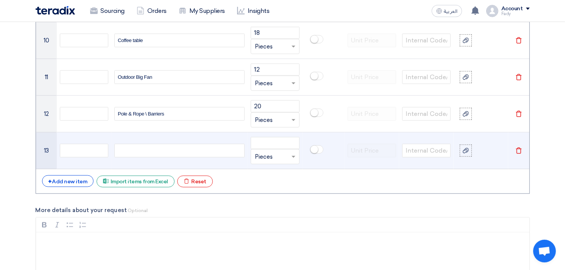
click at [141, 152] on div at bounding box center [179, 151] width 130 height 14
paste div
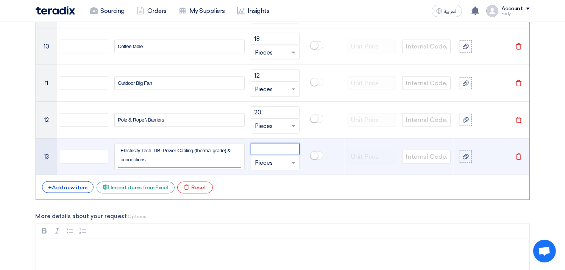
click at [273, 148] on input "number" at bounding box center [275, 149] width 49 height 12
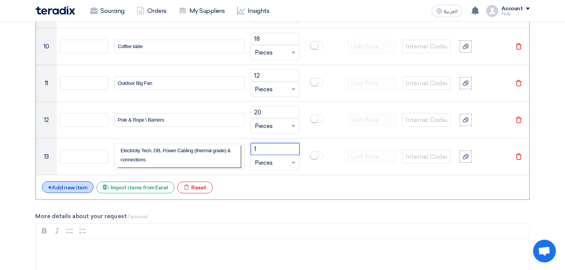
type input "1"
click at [80, 190] on div "+ Add new item" at bounding box center [68, 188] width 52 height 12
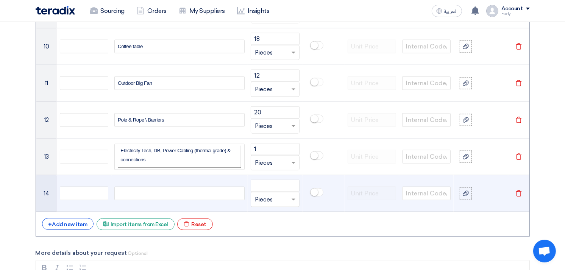
click at [131, 197] on div at bounding box center [179, 194] width 130 height 14
paste div
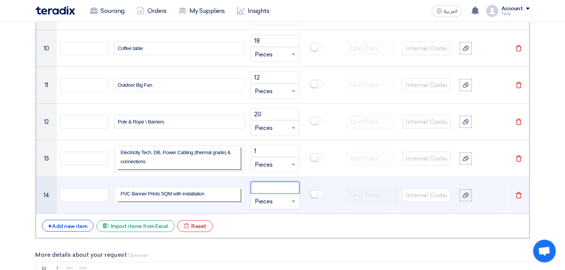
click at [257, 191] on input "number" at bounding box center [275, 188] width 49 height 12
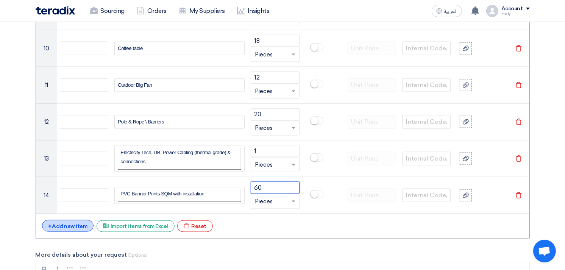
type input "60"
click at [75, 229] on div "+ Add new item" at bounding box center [68, 226] width 52 height 12
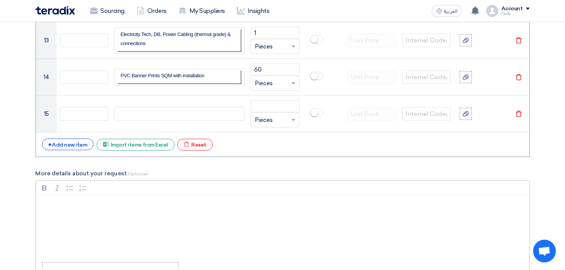
scroll to position [1064, 0]
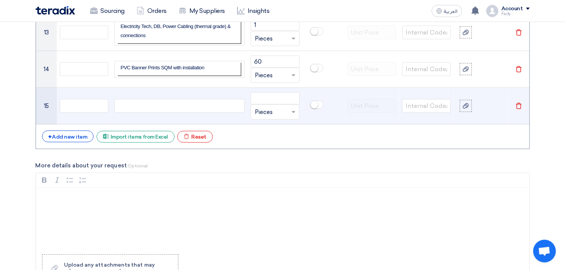
click at [141, 106] on div at bounding box center [179, 106] width 130 height 14
paste div
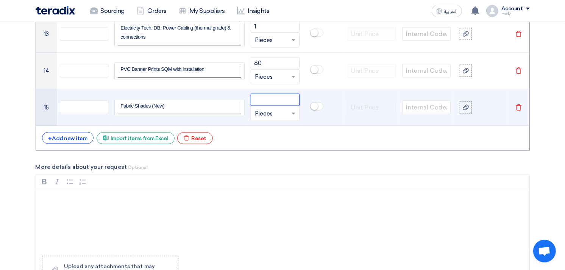
click at [273, 105] on input "number" at bounding box center [275, 100] width 49 height 12
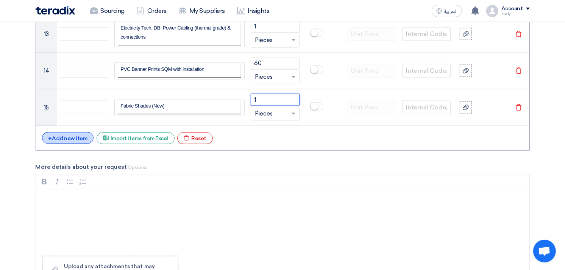
type input "1"
click at [82, 141] on div "+ Add new item" at bounding box center [68, 138] width 52 height 12
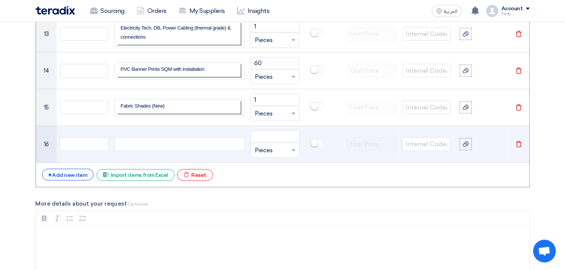
click at [143, 144] on div at bounding box center [179, 145] width 130 height 14
paste div
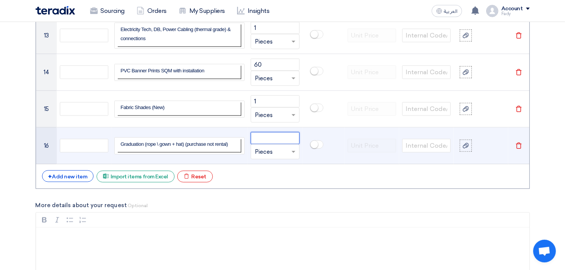
click at [285, 137] on input "number" at bounding box center [275, 138] width 49 height 12
type input "53"
click at [258, 139] on input "53" at bounding box center [275, 138] width 49 height 12
click at [237, 146] on p "Graduation (rope \ gown + hat) (purchase not rental)" at bounding box center [180, 143] width 118 height 9
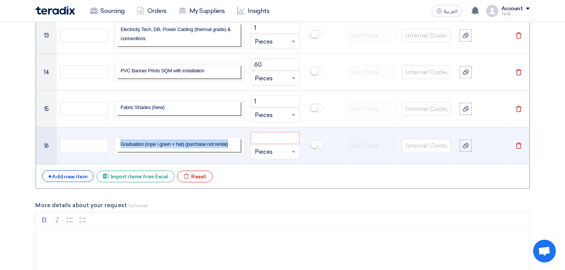
drag, startPoint x: 237, startPoint y: 146, endPoint x: 247, endPoint y: 150, distance: 10.1
click at [247, 150] on td "Graduation (rope \ gown + hat) (purchase not rental)" at bounding box center [179, 146] width 136 height 37
click at [236, 150] on td "Graduation (rope \ gown + hat) (purchase not rental)" at bounding box center [180, 145] width 124 height 13
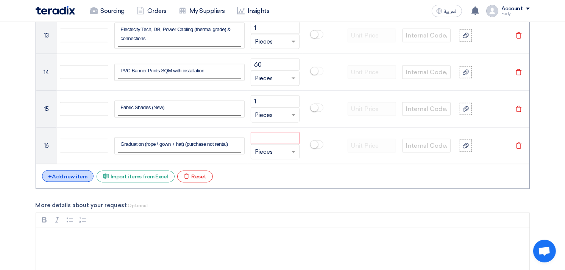
click at [61, 177] on div "+ Add new item" at bounding box center [68, 177] width 52 height 12
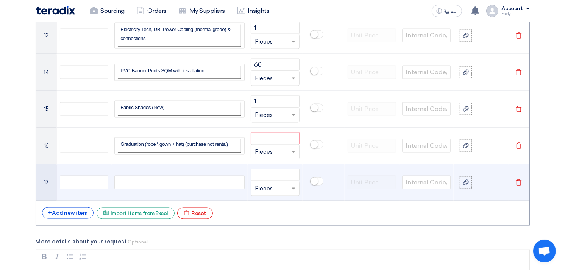
click at [122, 182] on div at bounding box center [179, 183] width 130 height 14
paste div
click at [265, 177] on input "number" at bounding box center [275, 175] width 49 height 12
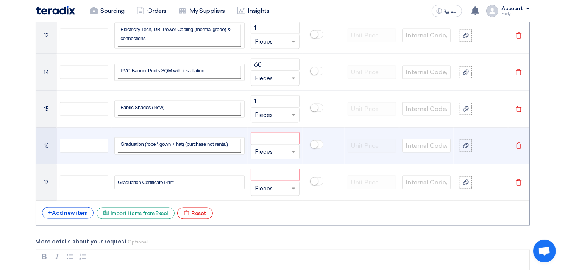
click at [518, 148] on icon "Delete" at bounding box center [519, 145] width 7 height 7
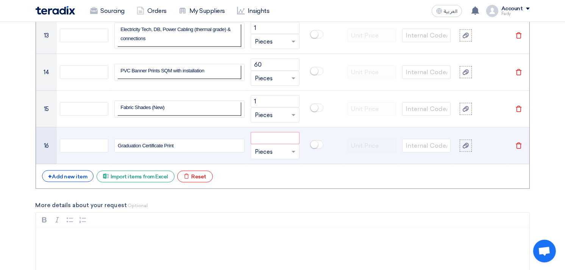
click at [198, 148] on div "Graduation Certificate Print" at bounding box center [179, 146] width 130 height 14
click at [277, 137] on input "number" at bounding box center [275, 138] width 49 height 12
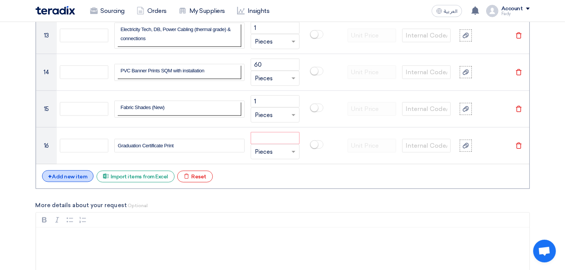
click at [68, 176] on div "+ Add new item" at bounding box center [68, 177] width 52 height 12
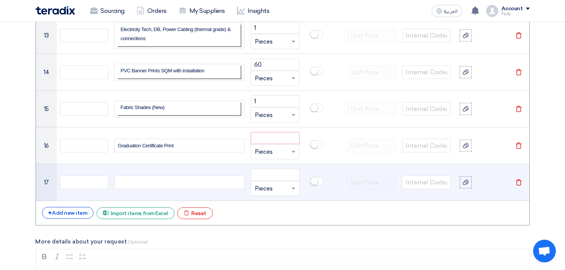
click at [148, 188] on div at bounding box center [179, 183] width 130 height 14
paste div
click at [277, 180] on input "number" at bounding box center [275, 175] width 49 height 12
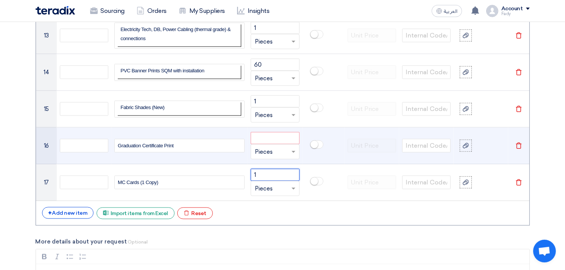
type input "1"
click at [264, 140] on input "number" at bounding box center [275, 138] width 49 height 12
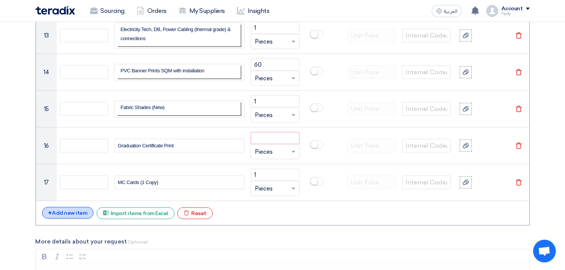
click at [75, 211] on div "+ Add new item" at bounding box center [68, 213] width 52 height 12
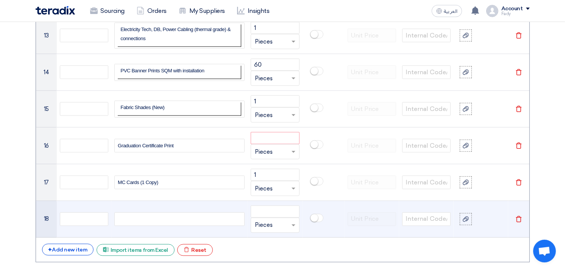
click at [138, 224] on div at bounding box center [179, 220] width 130 height 14
paste div
click at [262, 216] on input "number" at bounding box center [275, 212] width 49 height 12
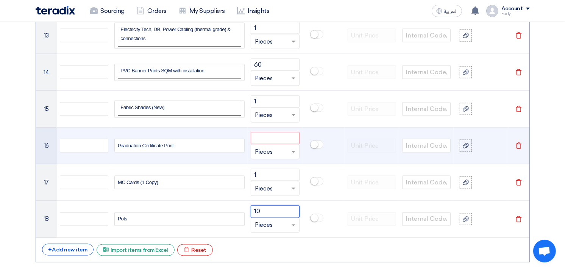
type input "10"
click at [191, 150] on div "Graduation Certificate Print" at bounding box center [179, 146] width 130 height 14
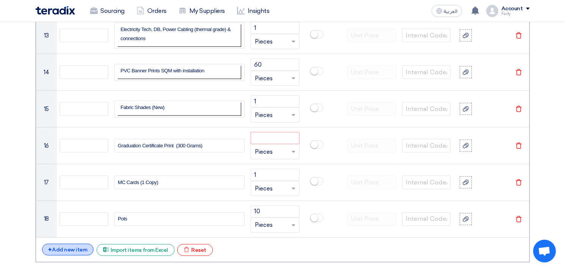
click at [67, 250] on div "+ Add new item" at bounding box center [68, 250] width 52 height 12
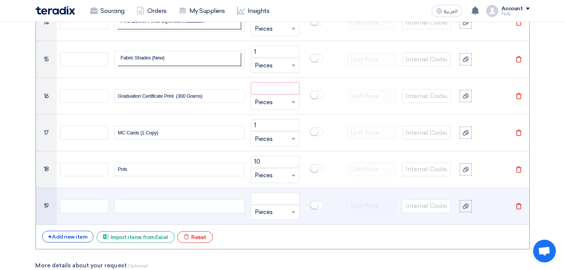
scroll to position [1187, 0]
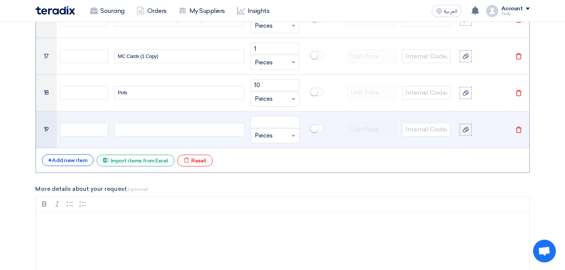
click at [129, 132] on div at bounding box center [179, 130] width 130 height 14
paste div
click at [275, 122] on input "number" at bounding box center [275, 122] width 49 height 12
type input "10"
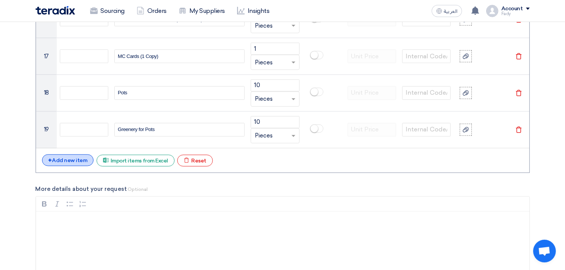
click at [77, 163] on div "+ Add new item" at bounding box center [68, 161] width 52 height 12
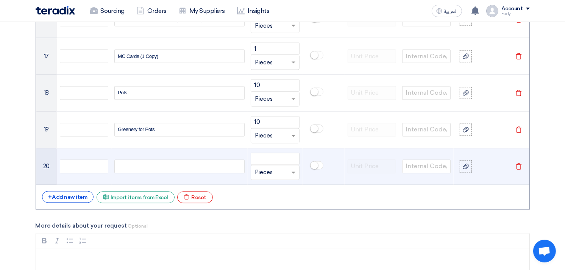
click at [149, 169] on div at bounding box center [179, 167] width 130 height 14
paste div
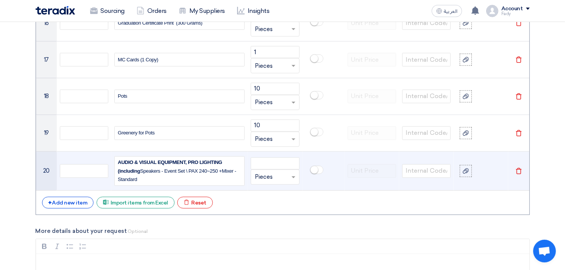
scroll to position [1180, 0]
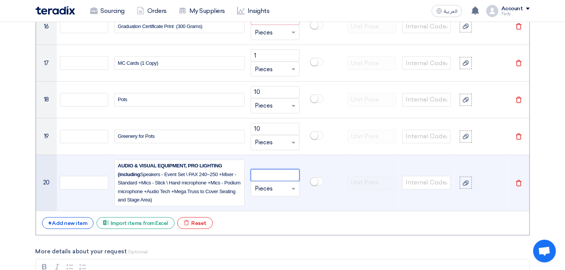
click at [269, 177] on input "number" at bounding box center [275, 175] width 49 height 12
type input "1"
click at [293, 190] on span at bounding box center [294, 189] width 4 height 3
type input "lot"
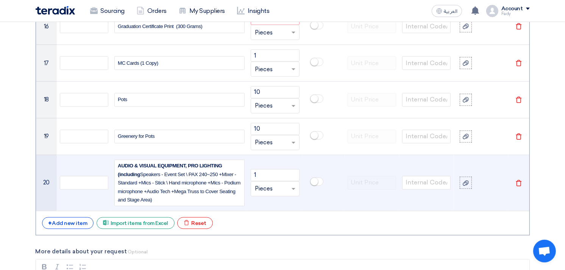
click at [312, 205] on td at bounding box center [324, 183] width 42 height 56
click at [262, 188] on input "text" at bounding box center [270, 189] width 31 height 12
click at [265, 189] on input "text" at bounding box center [270, 189] width 31 height 12
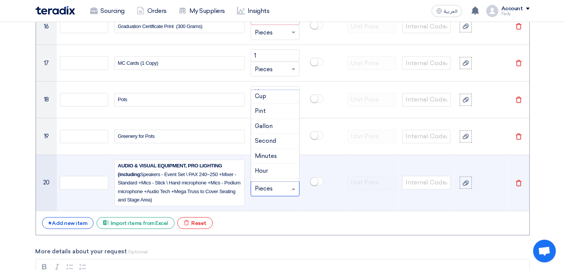
scroll to position [493, 0]
click at [275, 190] on input "text" at bounding box center [270, 189] width 31 height 12
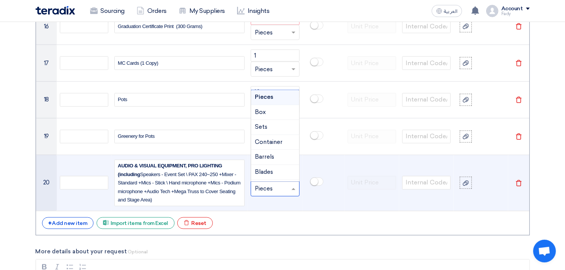
click at [270, 188] on input "text" at bounding box center [270, 189] width 31 height 12
click at [266, 188] on input "text" at bounding box center [270, 189] width 31 height 12
click at [263, 193] on input "text" at bounding box center [270, 189] width 31 height 12
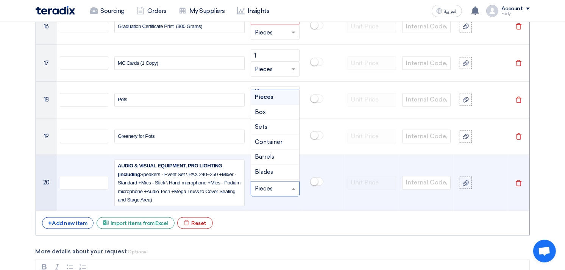
click at [263, 193] on input "text" at bounding box center [270, 189] width 31 height 12
drag, startPoint x: 263, startPoint y: 193, endPoint x: 257, endPoint y: 207, distance: 15.6
click at [257, 207] on td "1 Unit × Pieces Pieces Box Sets Container [GEOGRAPHIC_DATA] Blades Bags" at bounding box center [275, 183] width 55 height 56
click at [292, 190] on span at bounding box center [294, 189] width 4 height 3
click at [267, 190] on input "text" at bounding box center [270, 189] width 31 height 12
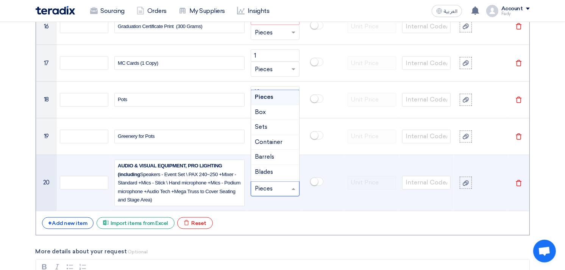
click at [267, 190] on input "text" at bounding box center [270, 189] width 31 height 12
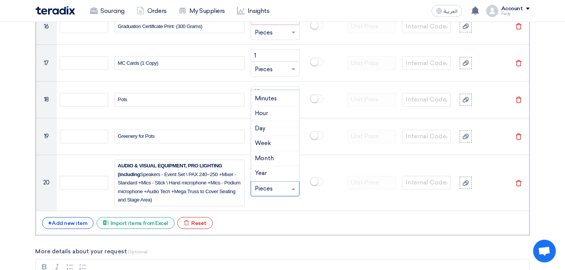
click at [78, 222] on div "+ Add new item" at bounding box center [68, 224] width 52 height 12
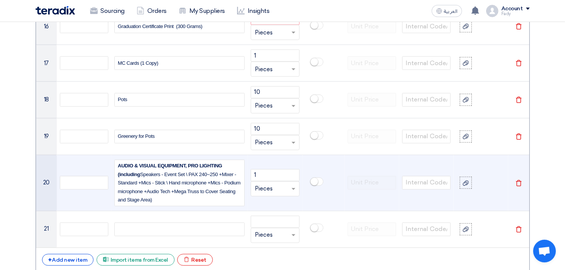
click at [262, 189] on input "text" at bounding box center [270, 189] width 31 height 12
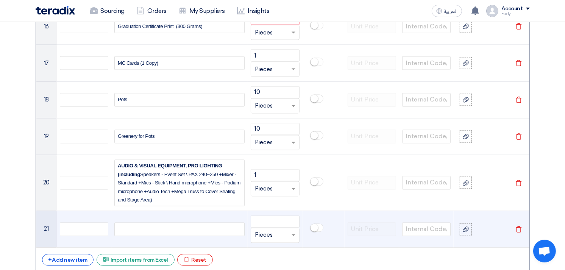
click at [336, 214] on td at bounding box center [324, 229] width 42 height 37
click at [183, 233] on div at bounding box center [179, 230] width 130 height 14
paste div
click at [263, 225] on input "number" at bounding box center [275, 222] width 49 height 12
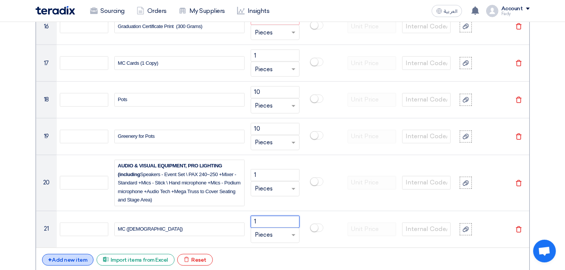
type input "1"
click at [85, 258] on div "+ Add new item" at bounding box center [68, 260] width 52 height 12
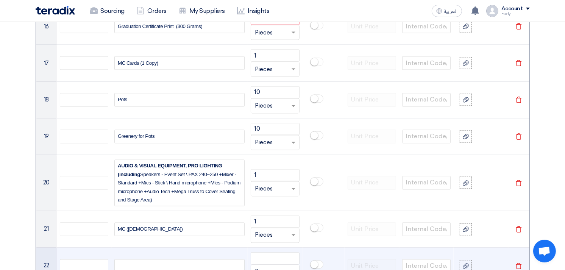
click at [156, 263] on div at bounding box center [179, 267] width 130 height 14
paste div
click at [279, 255] on input "number" at bounding box center [275, 259] width 49 height 12
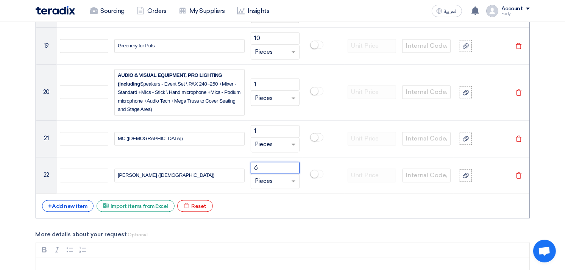
scroll to position [1307, 0]
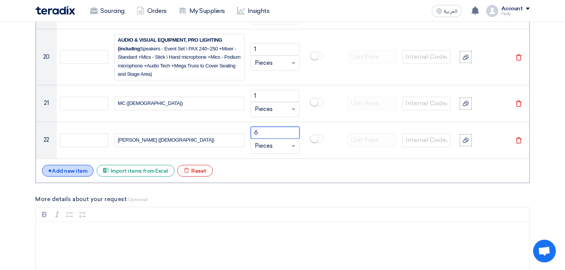
type input "6"
click at [69, 166] on div "+ Add new item" at bounding box center [68, 171] width 52 height 12
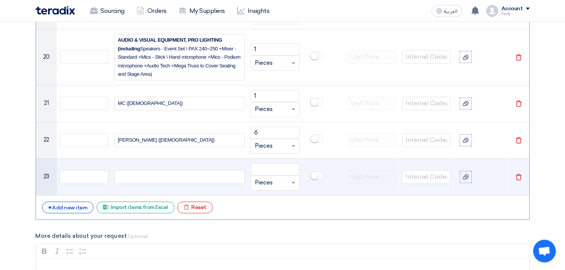
click at [152, 181] on div at bounding box center [179, 177] width 130 height 14
paste div
click at [271, 167] on input "number" at bounding box center [275, 169] width 49 height 12
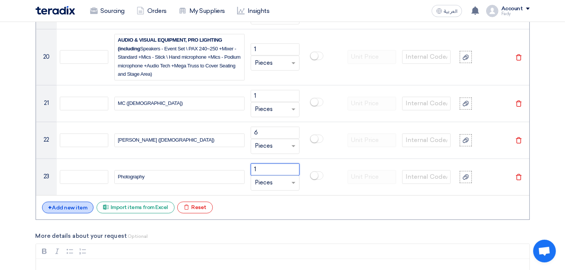
type input "1"
click at [75, 205] on div "+ Add new item" at bounding box center [68, 208] width 52 height 12
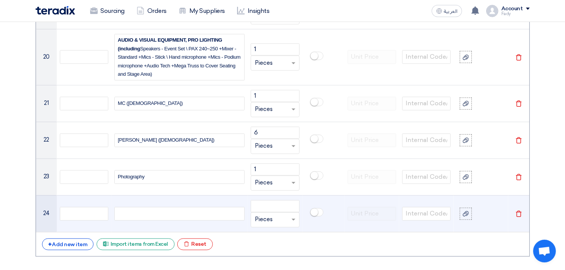
click at [175, 210] on div at bounding box center [179, 214] width 130 height 14
paste div
click at [271, 205] on input "number" at bounding box center [275, 206] width 49 height 12
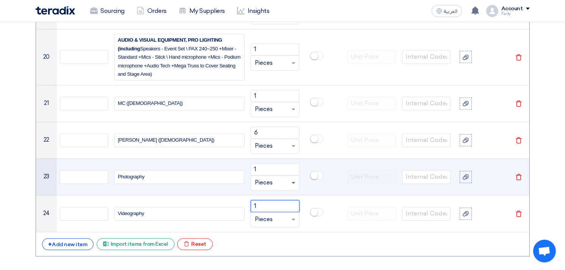
type input "1"
click at [292, 183] on span at bounding box center [294, 183] width 4 height 3
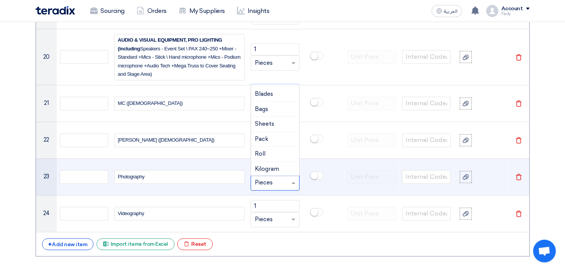
scroll to position [0, 0]
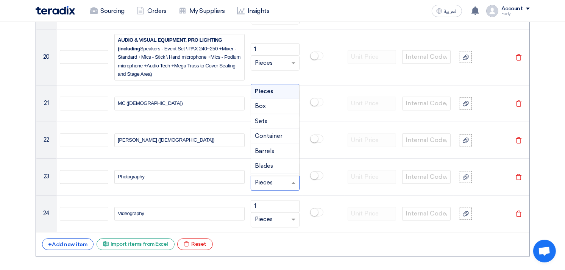
click at [333, 243] on div "+ Add new item Excel file Import items from Excel Excel file Reset" at bounding box center [283, 244] width 482 height 12
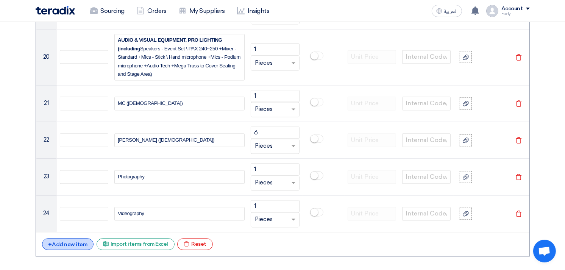
click at [72, 243] on div "+ Add new item" at bounding box center [68, 244] width 52 height 12
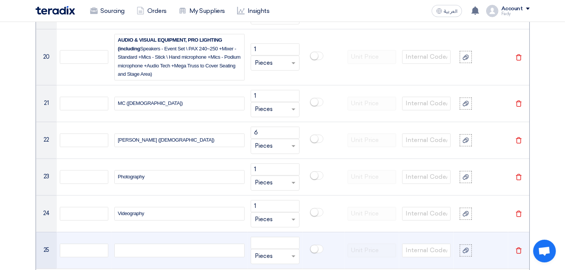
click at [126, 251] on div at bounding box center [179, 251] width 130 height 14
paste div
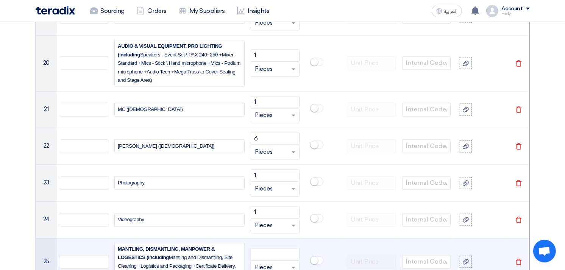
scroll to position [1309, 0]
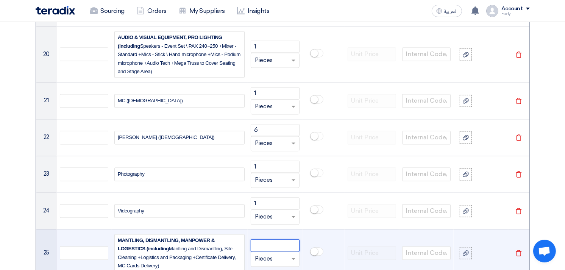
click at [276, 245] on input "number" at bounding box center [275, 245] width 49 height 12
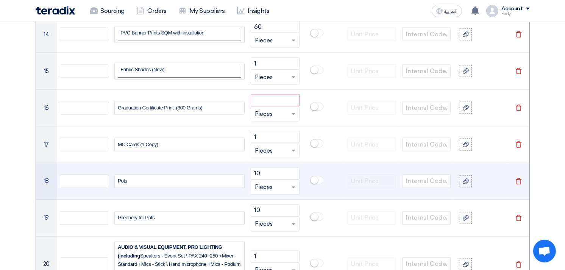
scroll to position [1056, 0]
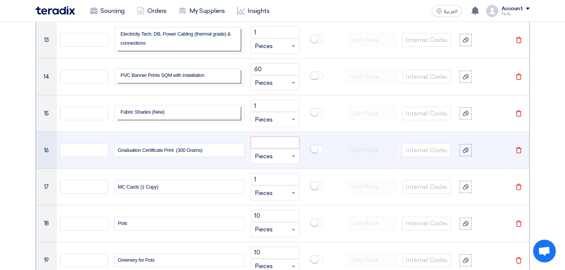
type input "1"
click at [277, 142] on input "number" at bounding box center [275, 143] width 49 height 12
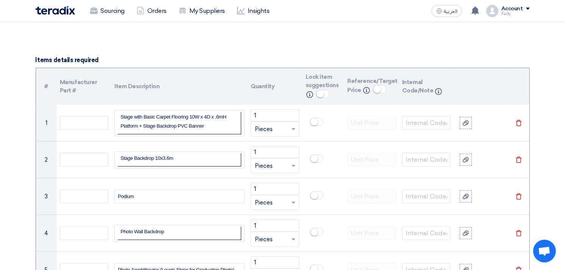
scroll to position [467, 0]
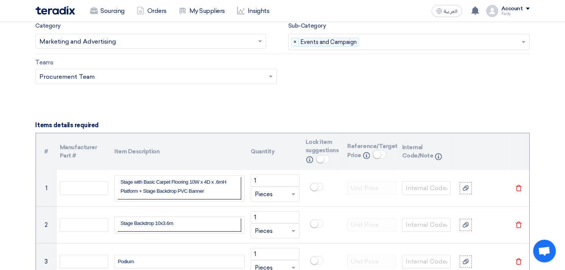
type input "55"
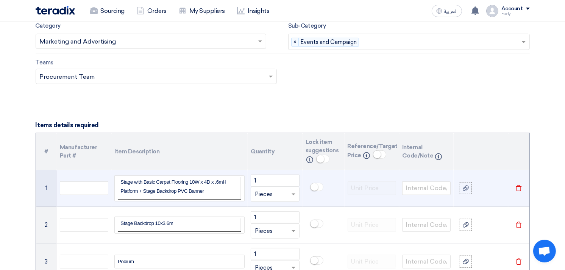
click at [222, 199] on td "Stage with Basic Carpet Flooring 10W x 4D x .6mH Platform + Stage Backdrop PVC …" at bounding box center [180, 188] width 124 height 22
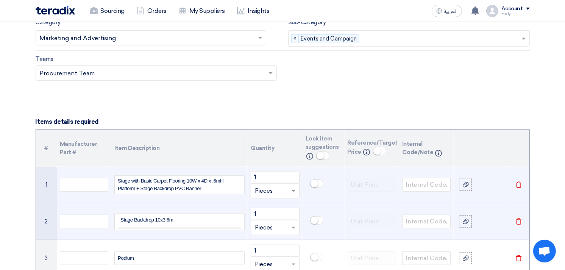
click at [187, 222] on p "Stage Backdrop 10x3.6m" at bounding box center [180, 219] width 118 height 9
drag, startPoint x: 189, startPoint y: 222, endPoint x: 79, endPoint y: 206, distance: 111.8
click at [79, 206] on tr "2 Stage Backdrop 10x3.6m 1 Unit × Pieces [GEOGRAPHIC_DATA]" at bounding box center [283, 221] width 494 height 37
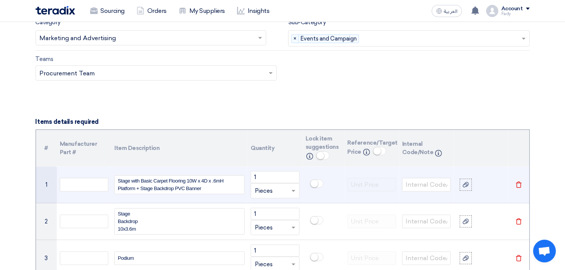
scroll to position [466, 0]
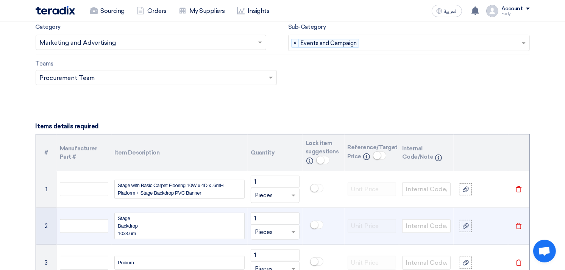
click at [189, 210] on td "Stage Backdrop 10x3.6m" at bounding box center [179, 226] width 136 height 37
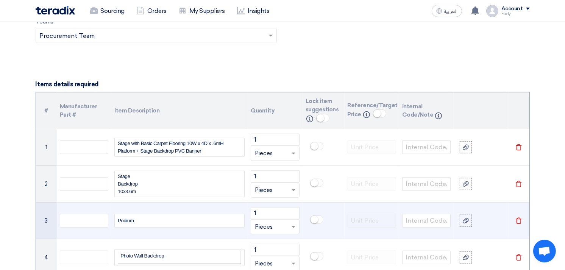
click at [166, 222] on div "Podium" at bounding box center [179, 221] width 130 height 14
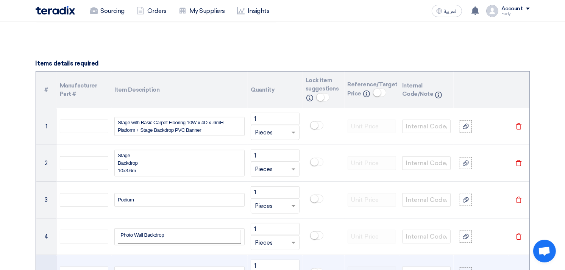
scroll to position [550, 0]
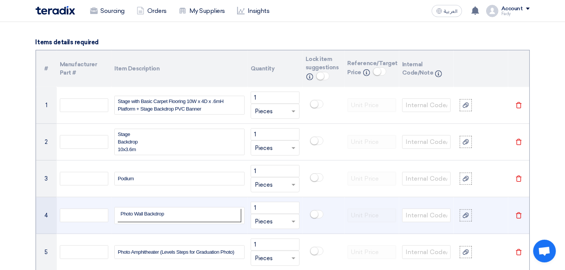
click at [178, 213] on p "Photo Wall Backdrop" at bounding box center [180, 213] width 118 height 9
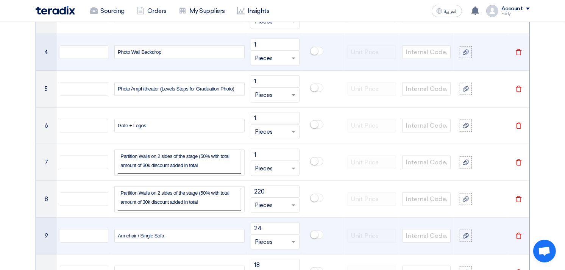
scroll to position [720, 0]
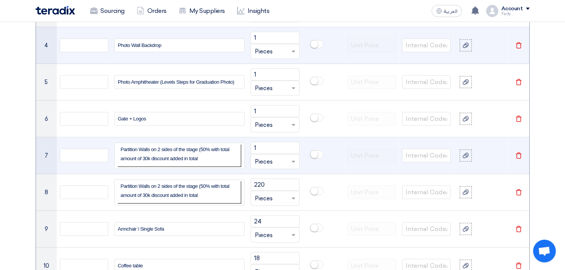
click at [175, 155] on p "Partition Walls on 2 sides of the stage (50% with total amount of 30k discount …" at bounding box center [180, 154] width 118 height 18
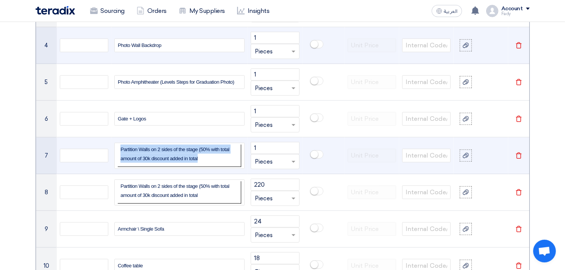
drag, startPoint x: 203, startPoint y: 157, endPoint x: 96, endPoint y: 146, distance: 108.3
click at [96, 146] on tr "7 Partition Walls on 2 sides of the stage (50% with total amount of 30k discoun…" at bounding box center [283, 156] width 494 height 37
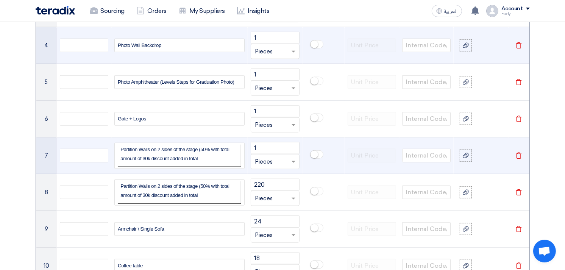
scroll to position [720, 0]
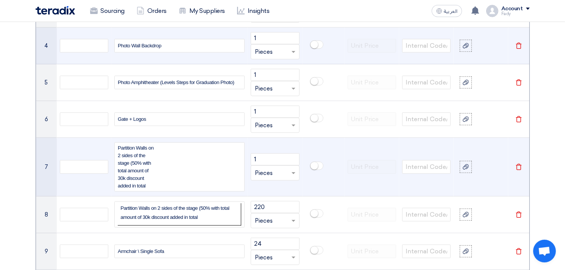
click at [194, 164] on div "Partition Walls on 2 sides of the stage (50% with total amount of 30k discount …" at bounding box center [179, 166] width 130 height 49
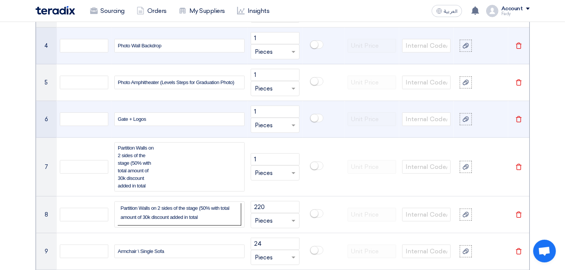
click at [211, 137] on td "Gate + Logos" at bounding box center [179, 119] width 136 height 37
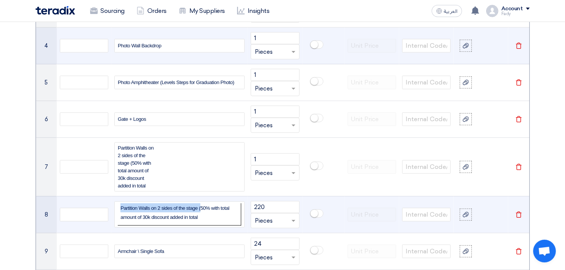
drag, startPoint x: 200, startPoint y: 208, endPoint x: 243, endPoint y: 219, distance: 44.6
click at [243, 219] on div "Partition Walls on 2 sides of the stage (50% with total amount of 30k discount …" at bounding box center [179, 215] width 130 height 26
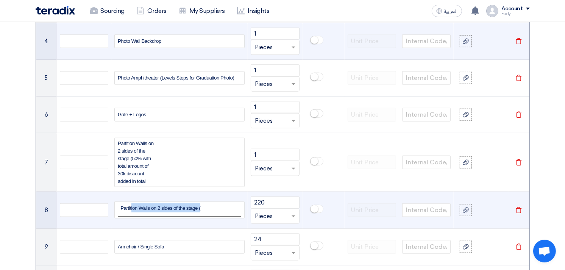
drag, startPoint x: 205, startPoint y: 211, endPoint x: 131, endPoint y: 206, distance: 74.1
click at [131, 206] on p "Partition Walls on 2 sides of the stage (" at bounding box center [180, 207] width 118 height 9
click at [201, 218] on div "Partition Walls on 2 sides of the stage (" at bounding box center [179, 210] width 130 height 17
click at [199, 208] on span "Partition Walls on 2 sides of the stage (" at bounding box center [161, 208] width 80 height 6
drag, startPoint x: 197, startPoint y: 208, endPoint x: 116, endPoint y: 200, distance: 81.4
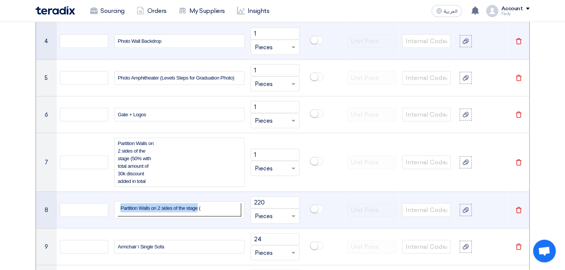
click at [116, 200] on td "Partition Walls on 2 sides of the stage (" at bounding box center [179, 210] width 136 height 37
copy table "Partition Walls on 2 sides of the stage"
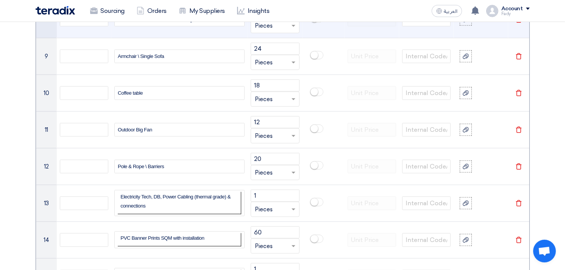
scroll to position [937, 0]
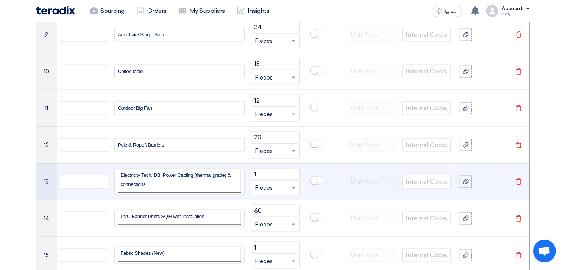
click at [166, 183] on p "Electricity Tech, DB, Power Cabling (thermal grade) & connections" at bounding box center [180, 180] width 118 height 18
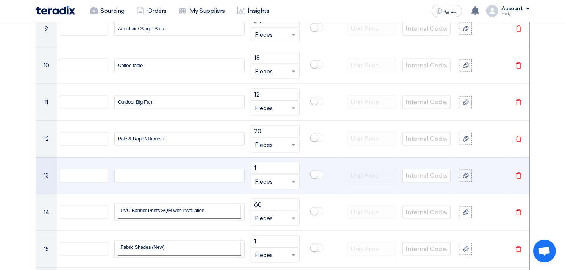
scroll to position [941, 0]
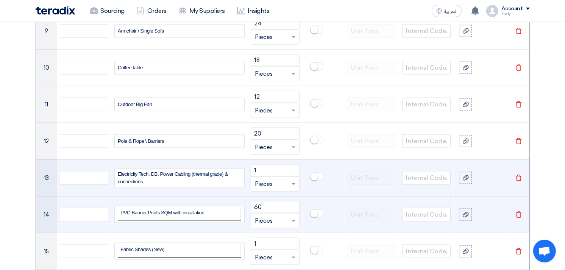
click at [217, 215] on p "PVC Banner Prints SQM with installation" at bounding box center [180, 212] width 118 height 9
drag, startPoint x: 220, startPoint y: 213, endPoint x: 54, endPoint y: 208, distance: 165.7
click at [54, 208] on tr "14 PVC Banner Prints SQM with installation 60 Unit × Pieces [GEOGRAPHIC_DATA]" at bounding box center [283, 214] width 494 height 37
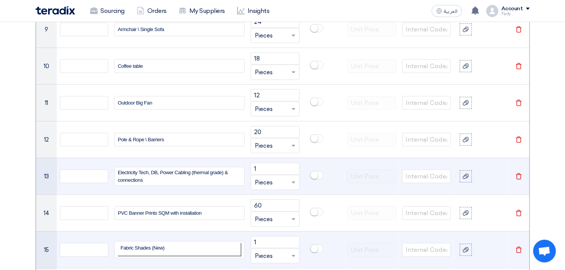
click at [173, 248] on p "Fabric Shades (New)" at bounding box center [180, 247] width 118 height 9
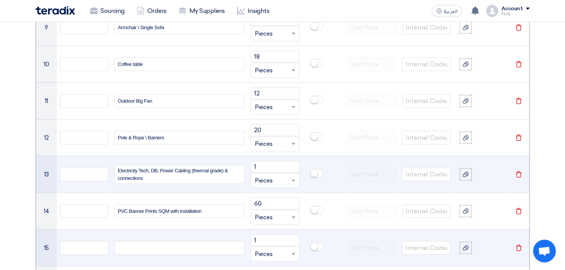
click at [173, 233] on td at bounding box center [179, 248] width 136 height 37
click at [173, 233] on td "Fabric Shades (New)" at bounding box center [179, 248] width 136 height 37
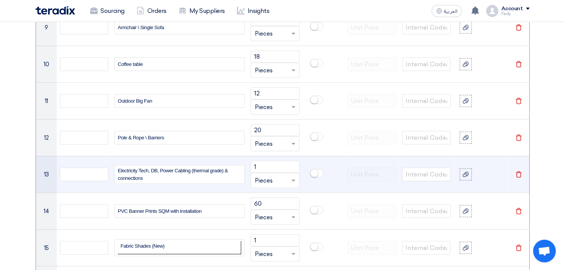
click at [172, 247] on p "Fabric Shades (New)" at bounding box center [180, 245] width 118 height 9
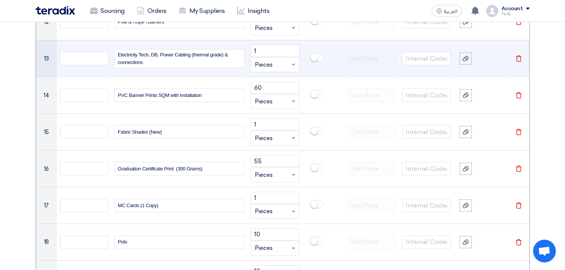
scroll to position [1072, 0]
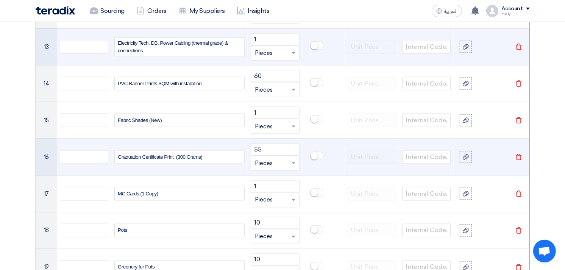
drag, startPoint x: 172, startPoint y: 157, endPoint x: 153, endPoint y: 142, distance: 24.3
click at [153, 142] on td "Graduation Certificate Print (300 Grams)" at bounding box center [179, 157] width 136 height 37
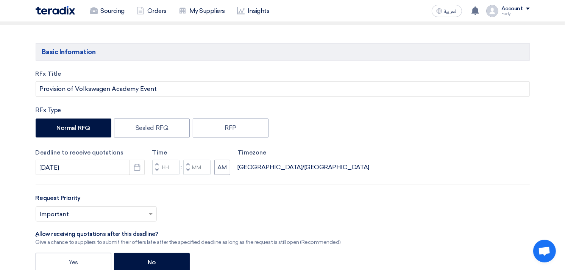
scroll to position [188, 0]
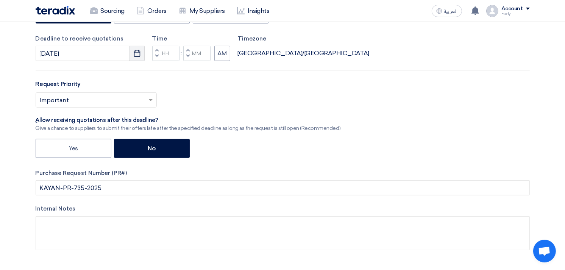
click at [137, 56] on use "button" at bounding box center [137, 53] width 6 height 7
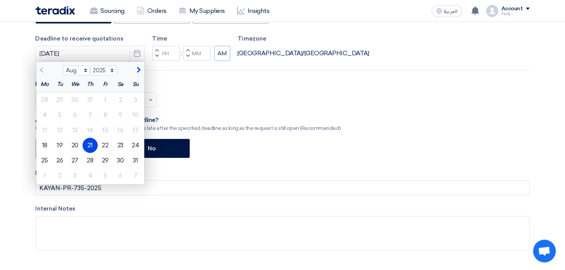
click at [273, 145] on div "Yes No" at bounding box center [283, 149] width 495 height 21
click at [236, 89] on div "Request Priority Select priority... × Important ×" at bounding box center [283, 97] width 495 height 34
click at [135, 144] on div "24" at bounding box center [135, 145] width 15 height 15
type input "[DATE]"
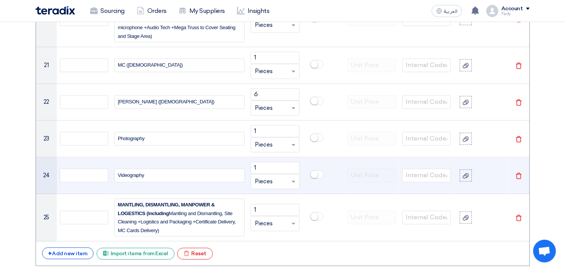
scroll to position [1493, 0]
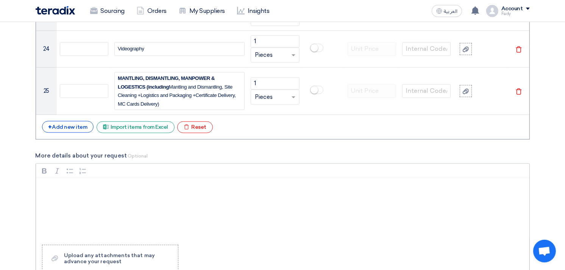
click at [71, 192] on p "Rich Text Editor, main" at bounding box center [285, 188] width 481 height 9
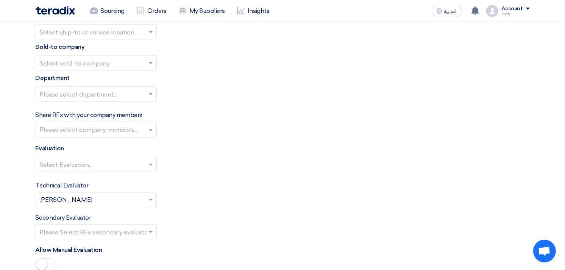
scroll to position [1703, 0]
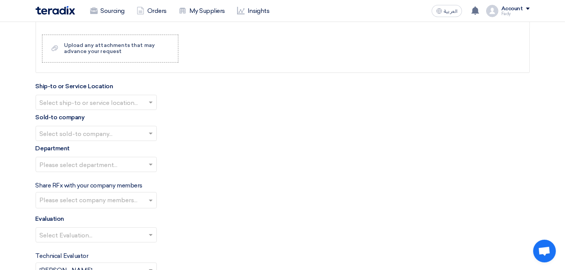
click at [97, 92] on div "Ship-to or Service Location Select ship-to or service location..." at bounding box center [283, 96] width 495 height 28
drag, startPoint x: 97, startPoint y: 93, endPoint x: 97, endPoint y: 100, distance: 7.2
click at [97, 100] on input "text" at bounding box center [92, 103] width 105 height 13
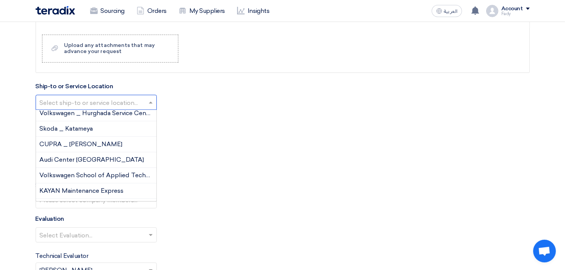
scroll to position [80, 0]
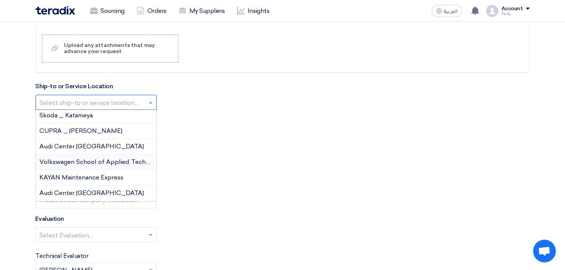
click at [115, 162] on span "Volkswagen School of Applied Technology" at bounding box center [103, 161] width 127 height 7
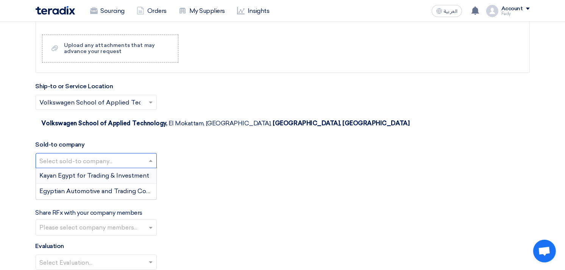
click at [96, 155] on input "text" at bounding box center [92, 161] width 105 height 13
click at [94, 188] on span "Egyptian Automotive and Trading Company" at bounding box center [103, 191] width 126 height 7
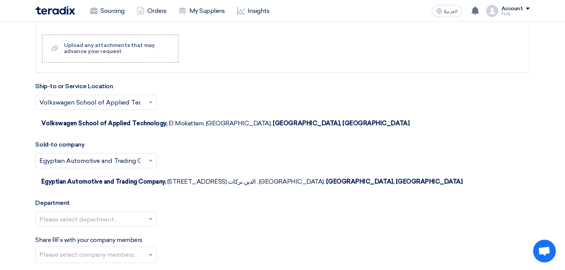
click at [93, 214] on input "text" at bounding box center [92, 220] width 105 height 13
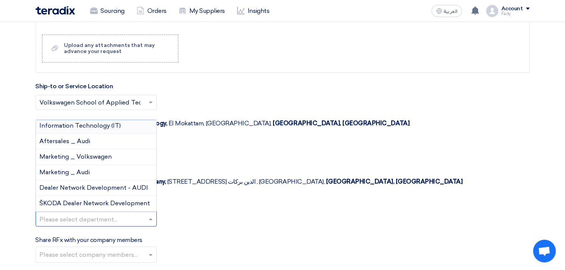
scroll to position [0, 0]
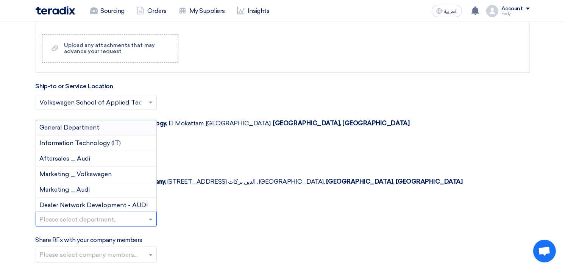
click at [77, 124] on span "General Department" at bounding box center [70, 127] width 60 height 7
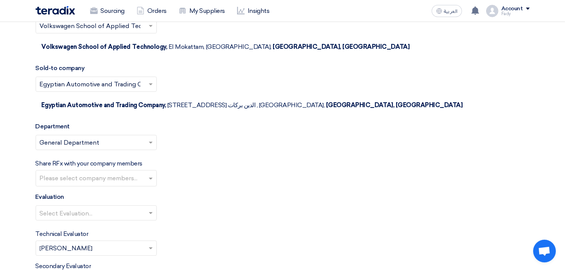
scroll to position [1787, 0]
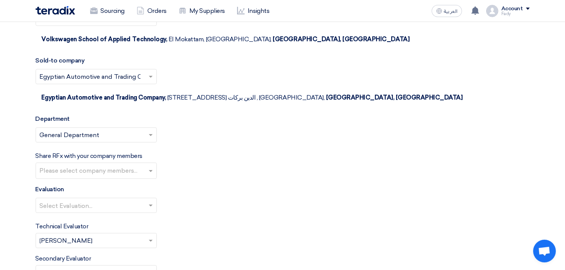
click at [91, 165] on input "text" at bounding box center [97, 171] width 115 height 13
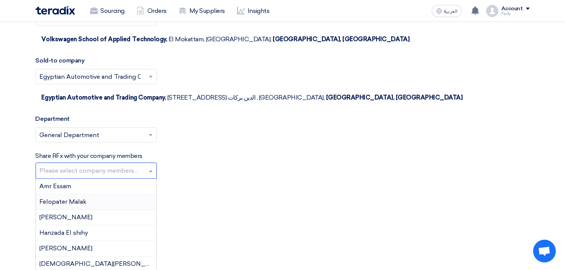
click at [92, 194] on div "Felopater Malak" at bounding box center [96, 202] width 121 height 16
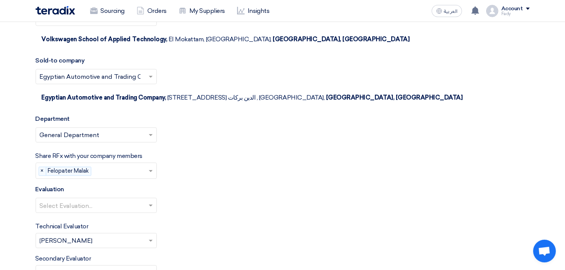
click at [150, 166] on span at bounding box center [151, 170] width 9 height 9
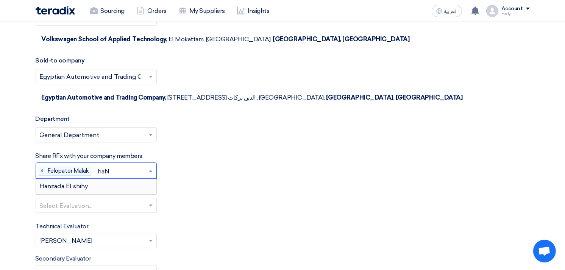
type input "haNZ"
click at [114, 179] on div "Hanzada El shihy" at bounding box center [96, 186] width 121 height 15
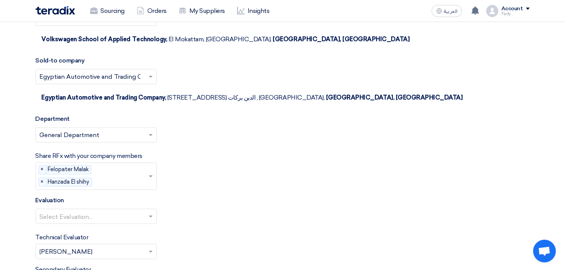
click at [154, 172] on span at bounding box center [151, 176] width 9 height 9
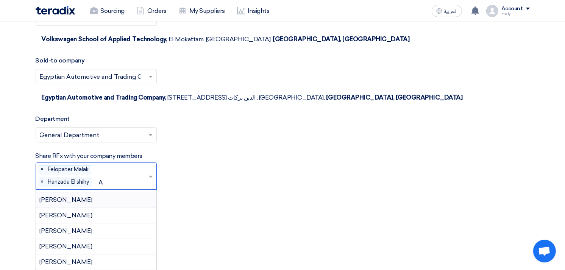
scroll to position [0, 0]
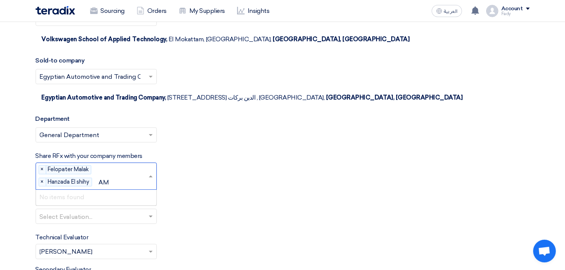
type input "A"
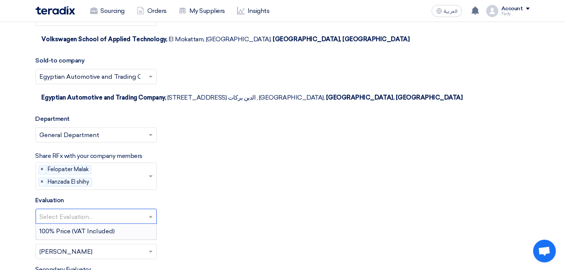
click at [85, 210] on div at bounding box center [96, 216] width 121 height 13
click at [84, 228] on span "100% Price (VAT Included)" at bounding box center [77, 231] width 75 height 7
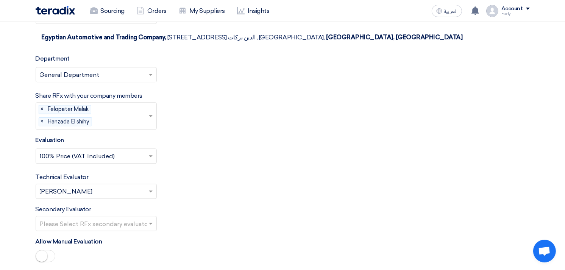
scroll to position [1872, 0]
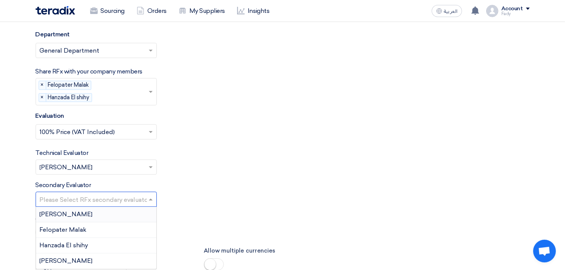
click at [122, 194] on input "text" at bounding box center [92, 200] width 105 height 13
click at [108, 238] on div "Hanzada El shihy" at bounding box center [96, 246] width 121 height 16
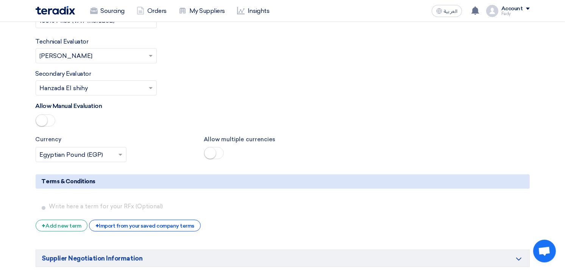
scroll to position [1998, 0]
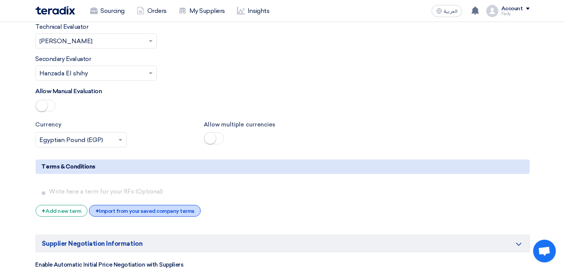
click at [186, 205] on div "+ Import from your saved company terms" at bounding box center [145, 211] width 112 height 12
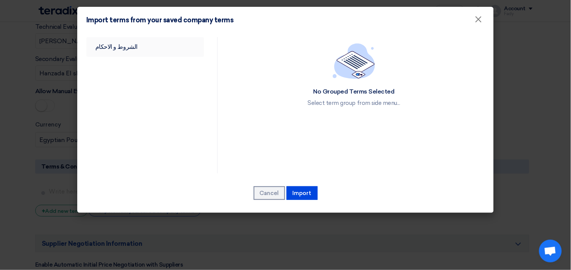
click at [123, 44] on link "الشروط و الاحكام" at bounding box center [145, 47] width 118 height 20
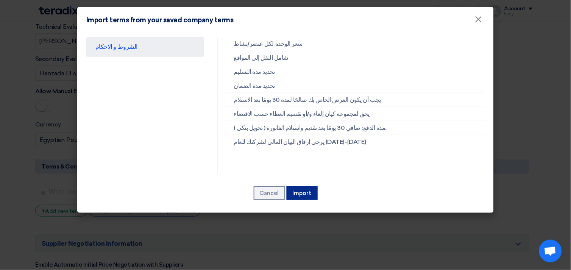
click at [311, 191] on button "Import" at bounding box center [302, 193] width 31 height 14
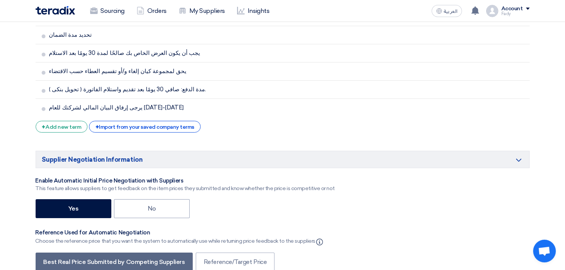
scroll to position [2208, 0]
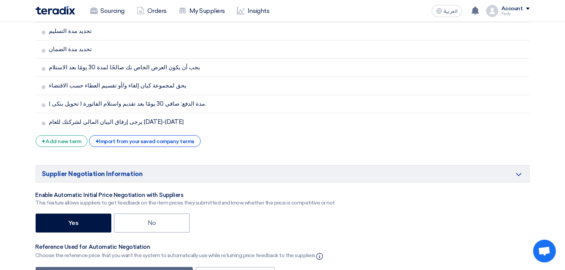
scroll to position [114, 0]
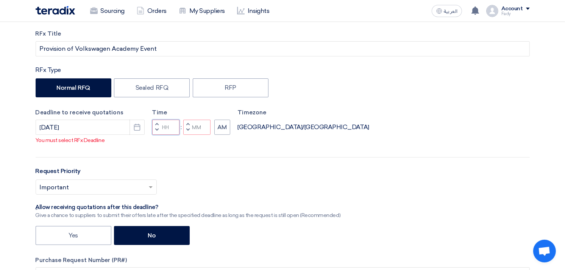
click at [163, 127] on input "Hours" at bounding box center [165, 127] width 27 height 15
type input "03"
click at [199, 130] on input "Minutes" at bounding box center [196, 127] width 27 height 15
type input "00"
click at [224, 127] on button "AM" at bounding box center [222, 127] width 16 height 15
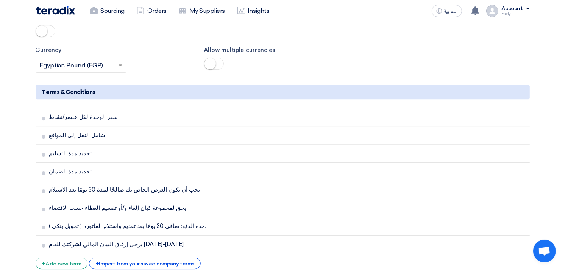
scroll to position [2390, 0]
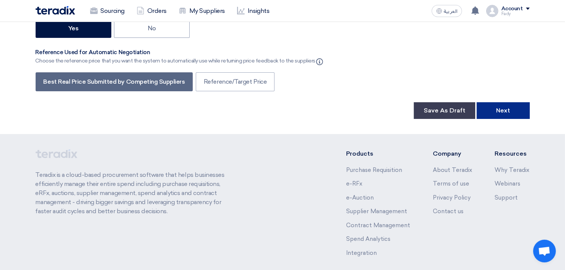
click at [503, 102] on button "Next" at bounding box center [503, 110] width 53 height 17
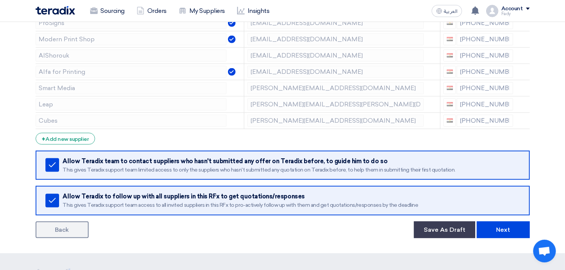
scroll to position [990, 0]
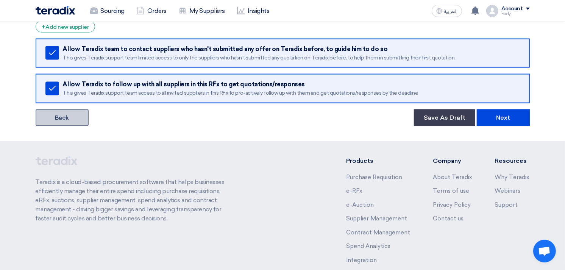
click at [62, 119] on link "Back" at bounding box center [62, 118] width 53 height 17
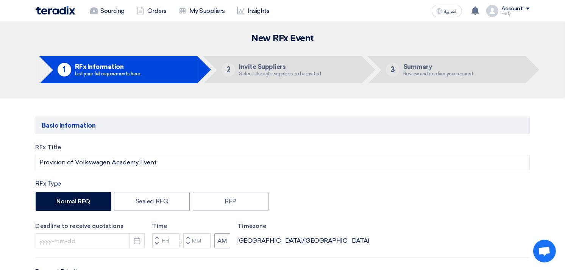
type input "[DATE]"
type input "03"
type input "00"
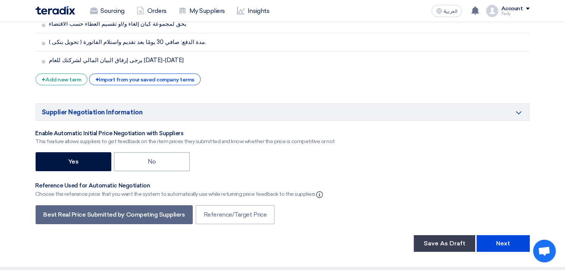
scroll to position [2398, 0]
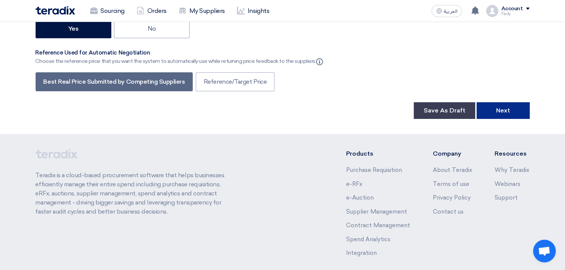
click at [500, 102] on button "Next" at bounding box center [503, 110] width 53 height 17
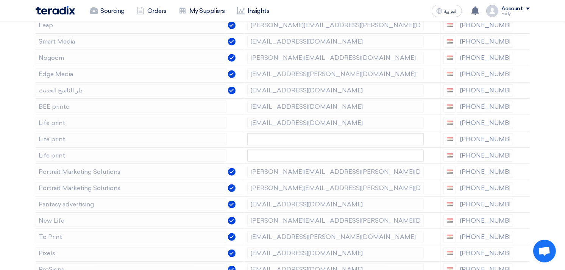
scroll to position [1032, 0]
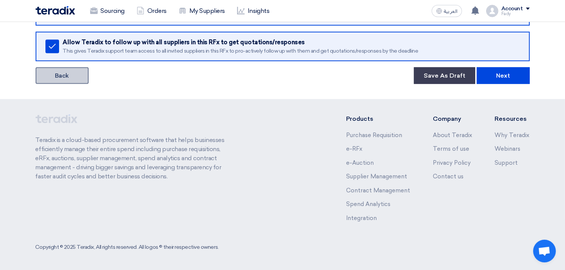
click at [59, 81] on link "Back" at bounding box center [62, 75] width 53 height 17
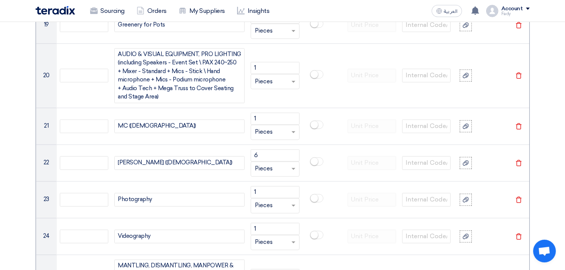
scroll to position [1516, 0]
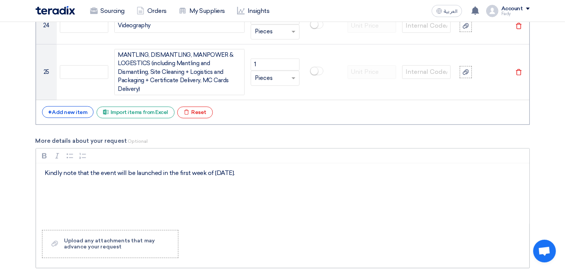
click at [269, 175] on p "Kindly note that the event will be launched in the first week of [DATE]." at bounding box center [285, 173] width 481 height 9
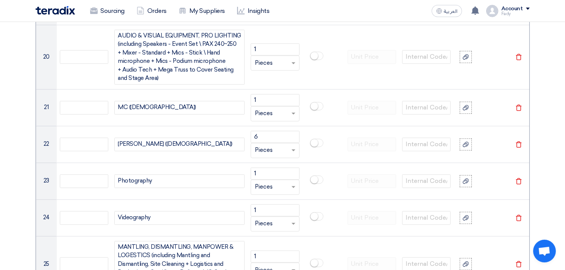
scroll to position [1534, 0]
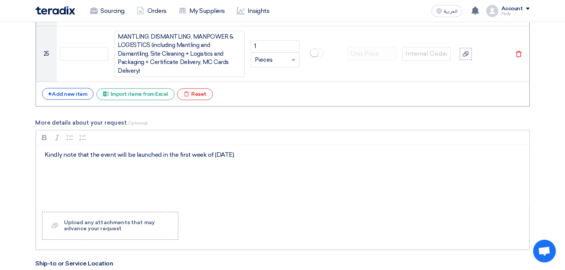
click at [44, 153] on div "Kindly note that the event will be launched in the first week of [DATE]." at bounding box center [283, 175] width 494 height 61
click at [74, 155] on p "We are propostal for the Kindly note that the event will be launched in the fir…" at bounding box center [285, 154] width 481 height 9
click at [149, 153] on p "We are waiting a proposal for design for the Kindly note that the event will be…" at bounding box center [285, 154] width 481 height 9
click at [124, 157] on p "We are waiting a proposal for design Kindly note that the event will be launche…" at bounding box center [285, 154] width 481 height 9
drag, startPoint x: 91, startPoint y: 158, endPoint x: 153, endPoint y: 158, distance: 62.2
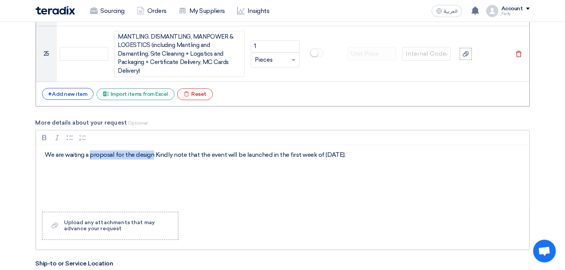
click at [153, 158] on p "We are waiting a proposal for the design Kindly note that the event will be lau…" at bounding box center [285, 154] width 481 height 9
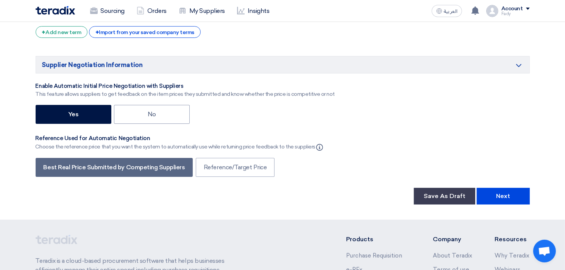
scroll to position [2334, 0]
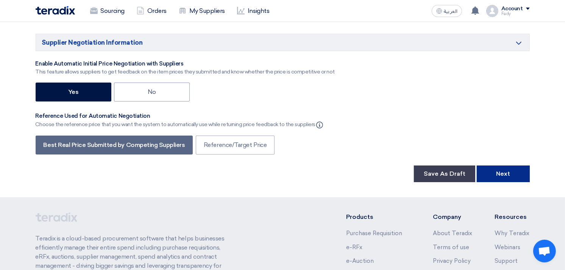
click at [496, 166] on button "Next" at bounding box center [503, 174] width 53 height 17
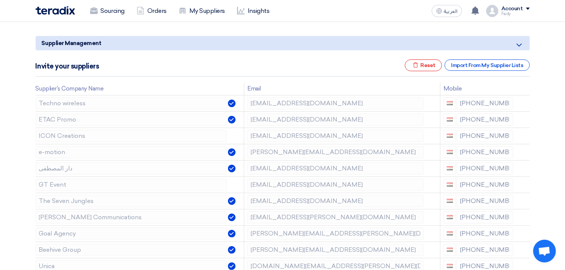
scroll to position [84, 0]
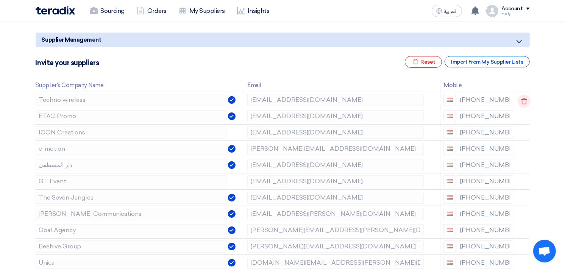
click at [524, 99] on icon at bounding box center [524, 101] width 13 height 13
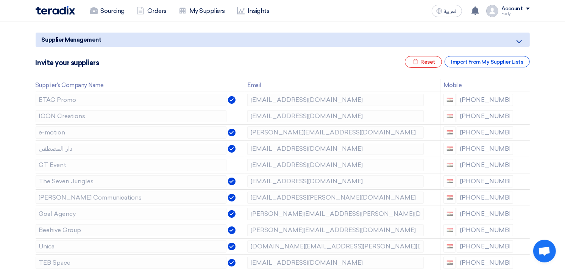
click at [0, 0] on icon at bounding box center [0, 0] width 0 height 0
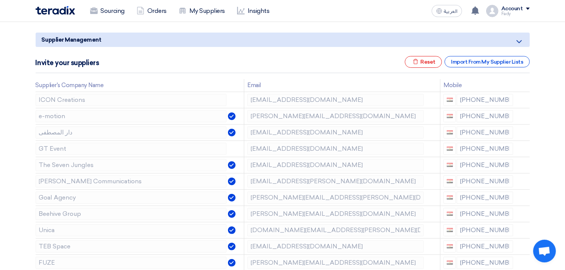
click at [0, 0] on icon at bounding box center [0, 0] width 0 height 0
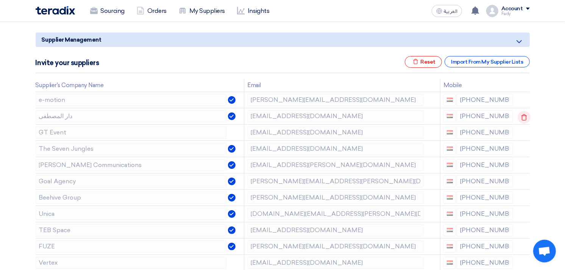
click at [524, 117] on icon at bounding box center [524, 117] width 13 height 13
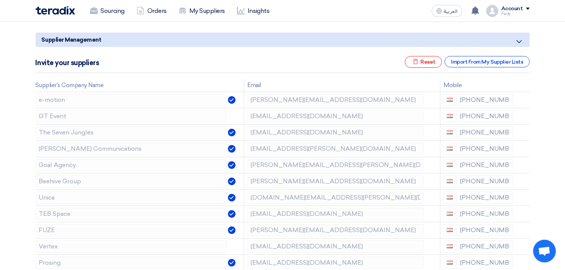
click at [0, 0] on icon at bounding box center [0, 0] width 0 height 0
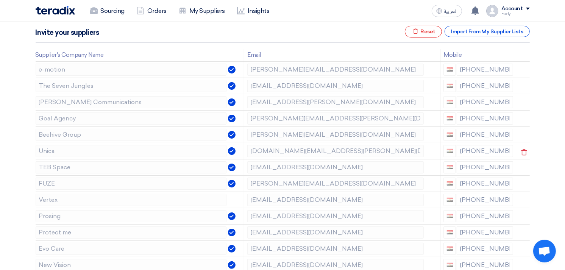
scroll to position [126, 0]
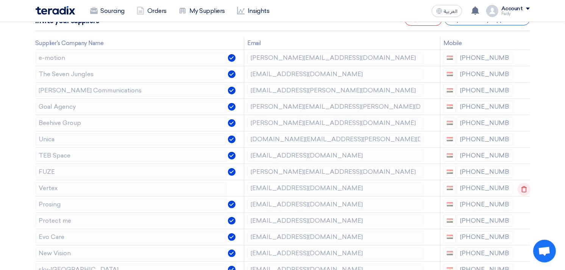
click at [524, 186] on icon at bounding box center [524, 189] width 13 height 13
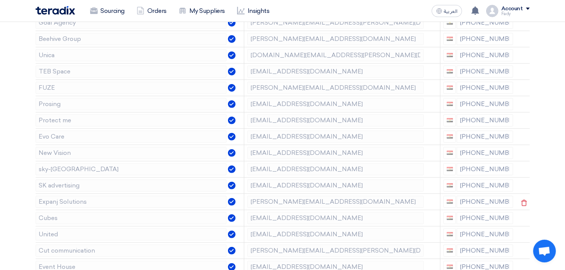
scroll to position [252, 0]
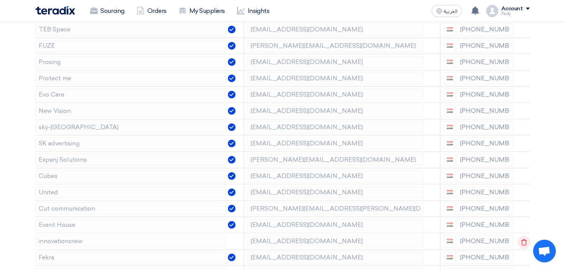
click at [522, 243] on icon at bounding box center [524, 242] width 13 height 13
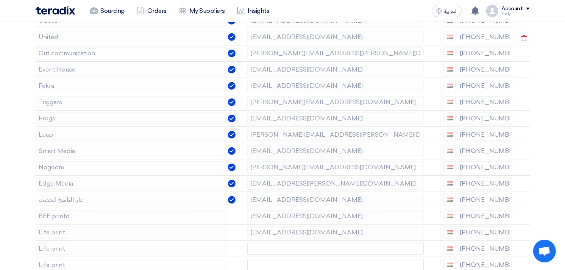
scroll to position [421, 0]
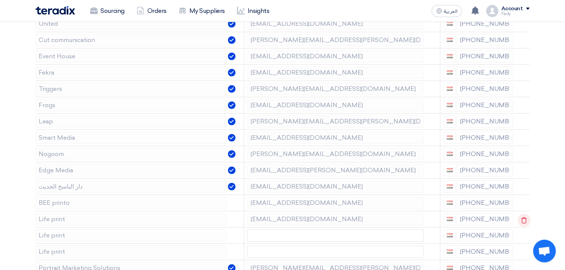
click at [524, 219] on use at bounding box center [524, 220] width 6 height 6
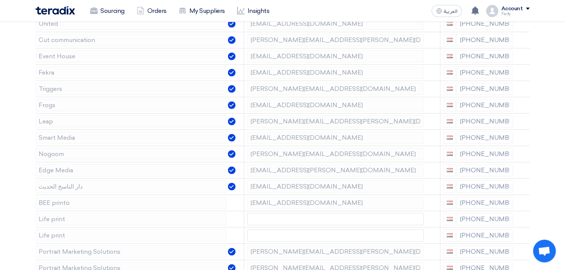
click at [0, 0] on use at bounding box center [0, 0] width 0 height 0
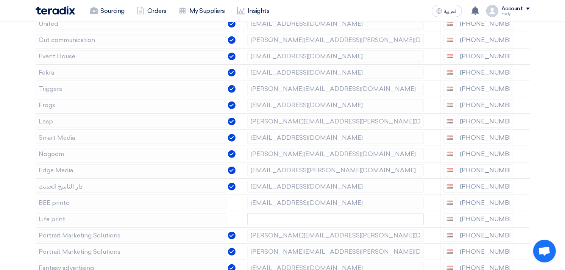
click at [0, 0] on use at bounding box center [0, 0] width 0 height 0
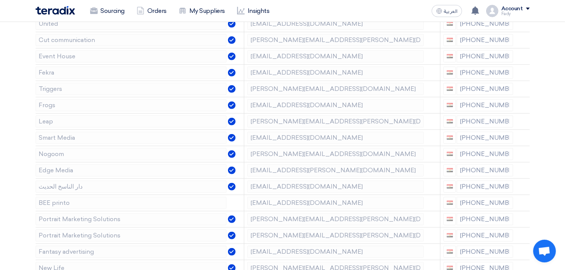
click at [0, 0] on use at bounding box center [0, 0] width 0 height 0
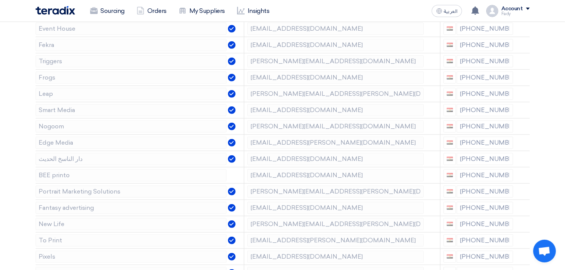
scroll to position [463, 0]
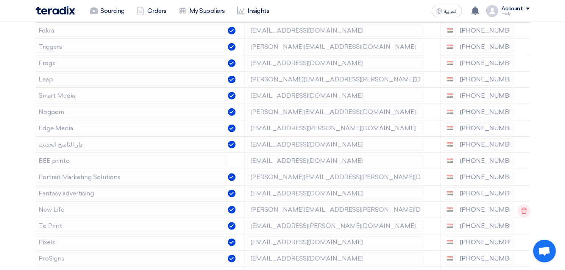
click at [524, 209] on use at bounding box center [524, 211] width 6 height 6
click at [0, 0] on use at bounding box center [0, 0] width 0 height 0
click at [524, 243] on use at bounding box center [524, 243] width 6 height 6
click at [520, 227] on icon at bounding box center [524, 227] width 13 height 13
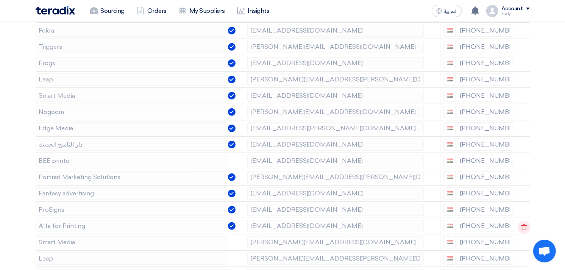
click at [522, 228] on icon at bounding box center [524, 227] width 13 height 13
drag, startPoint x: 522, startPoint y: 228, endPoint x: 534, endPoint y: 232, distance: 13.0
click at [534, 232] on div "Supplier Management Minimize/Maximize Category Invite your suppliers Excel file…" at bounding box center [283, 14] width 506 height 726
click at [524, 229] on icon at bounding box center [524, 227] width 13 height 13
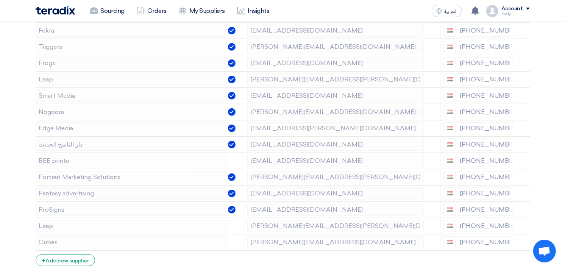
click at [0, 0] on icon at bounding box center [0, 0] width 0 height 0
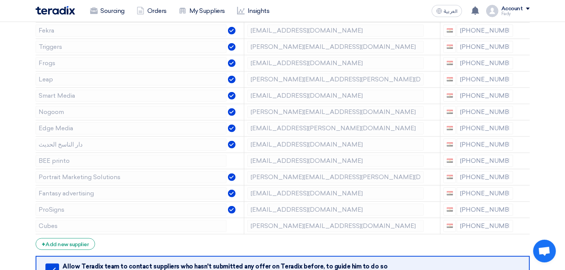
click at [0, 0] on icon at bounding box center [0, 0] width 0 height 0
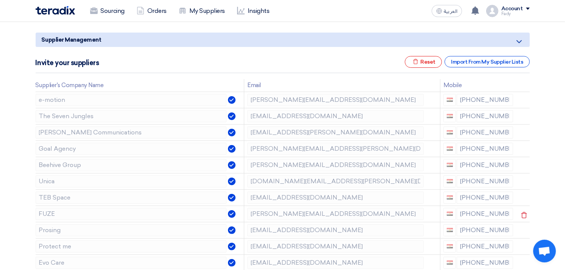
scroll to position [42, 0]
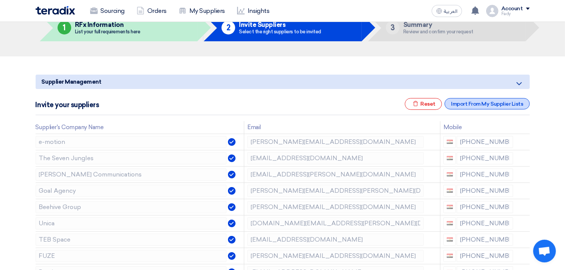
click at [482, 103] on div "Import From My Supplier Lists" at bounding box center [487, 103] width 85 height 11
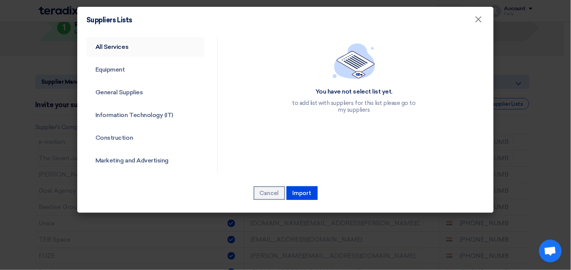
click at [127, 47] on link "All Services" at bounding box center [145, 47] width 118 height 20
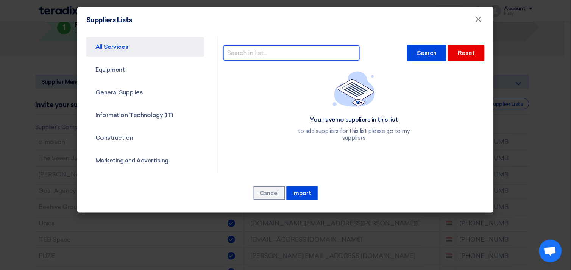
click at [275, 57] on input "text" at bounding box center [292, 52] width 136 height 15
type input "united"
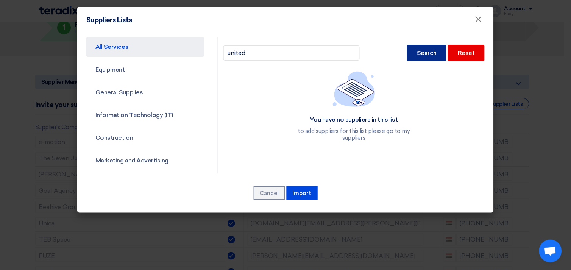
click at [418, 52] on div "Search" at bounding box center [426, 53] width 39 height 17
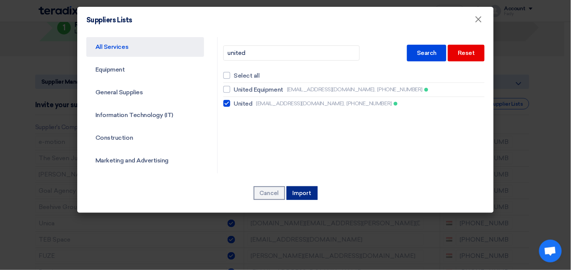
click at [305, 191] on button "Import" at bounding box center [302, 193] width 31 height 14
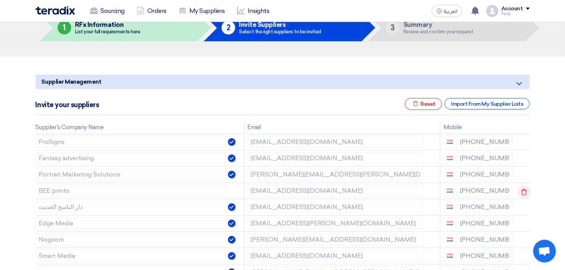
click at [524, 189] on use at bounding box center [524, 192] width 6 height 6
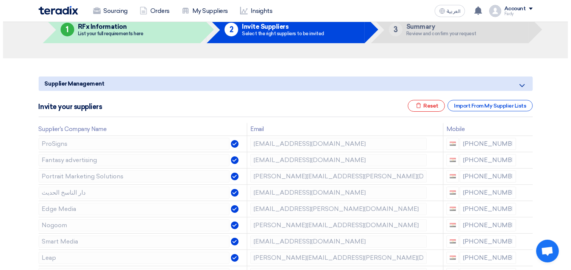
scroll to position [0, 0]
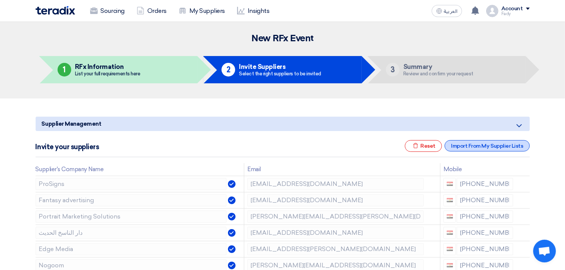
click at [504, 144] on div "Import From My Supplier Lists" at bounding box center [487, 145] width 85 height 11
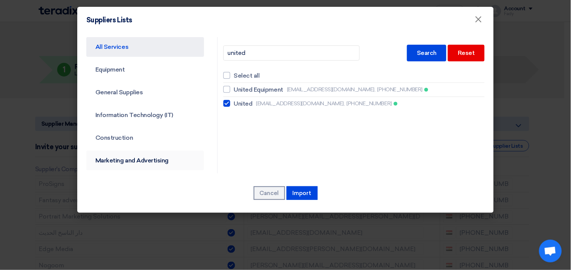
click at [123, 160] on link "Marketing and Advertising" at bounding box center [145, 161] width 118 height 20
click at [157, 166] on link "Marketing and Advertising" at bounding box center [145, 161] width 118 height 20
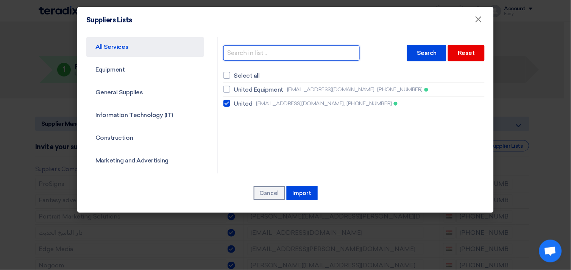
click at [247, 54] on input "text" at bounding box center [292, 52] width 136 height 15
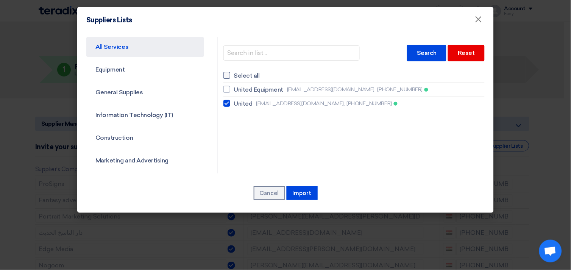
click at [225, 75] on div at bounding box center [227, 75] width 7 height 7
click at [234, 75] on input "Select all" at bounding box center [236, 75] width 5 height 5
checkbox input "true"
click at [225, 74] on div at bounding box center [227, 75] width 7 height 7
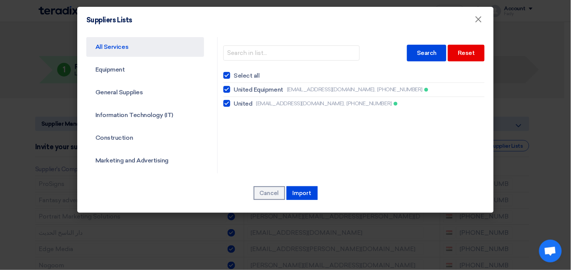
click at [234, 74] on input "Select all" at bounding box center [236, 75] width 5 height 5
checkbox input "false"
click at [143, 161] on link "Marketing and Advertising" at bounding box center [145, 161] width 118 height 20
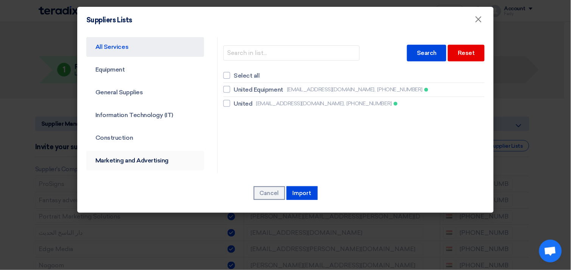
click at [141, 160] on link "Marketing and Advertising" at bounding box center [145, 161] width 118 height 20
click at [128, 113] on link "Information Technology (IT)" at bounding box center [145, 115] width 118 height 20
click at [118, 83] on link "General Supplies" at bounding box center [145, 93] width 118 height 20
click at [123, 61] on link "Equipment" at bounding box center [145, 70] width 118 height 20
click at [480, 20] on span "×" at bounding box center [479, 21] width 8 height 15
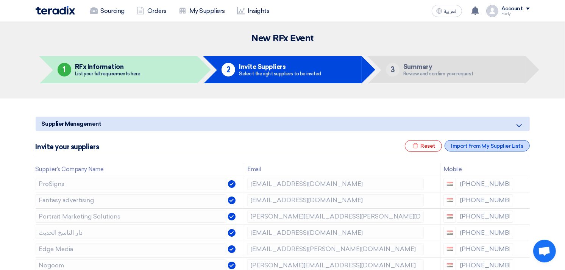
click at [472, 145] on div "Import From My Supplier Lists" at bounding box center [487, 145] width 85 height 11
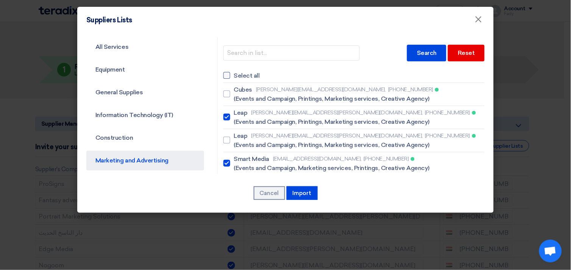
click at [224, 74] on div at bounding box center [227, 75] width 7 height 7
click at [234, 74] on input "Select all" at bounding box center [236, 75] width 5 height 5
checkbox input "true"
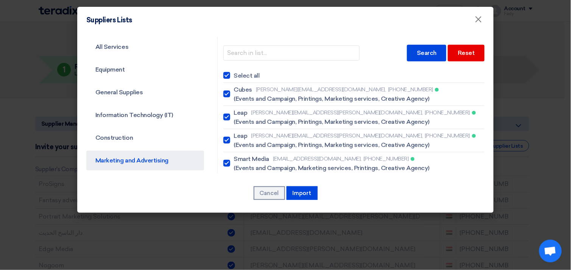
checkbox input "true"
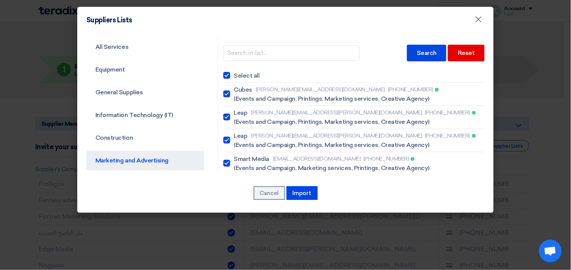
checkbox input "true"
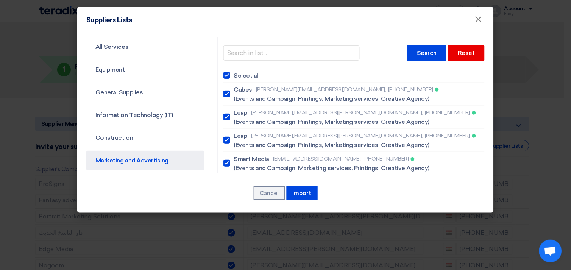
checkbox input "true"
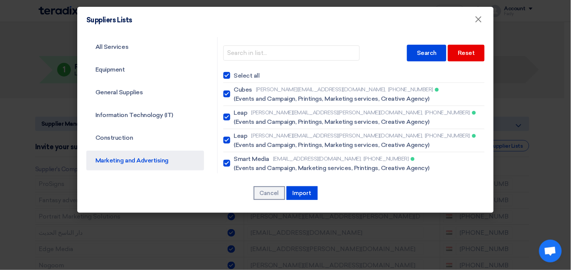
checkbox input "true"
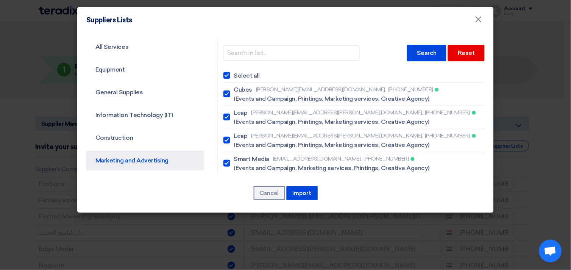
checkbox input "true"
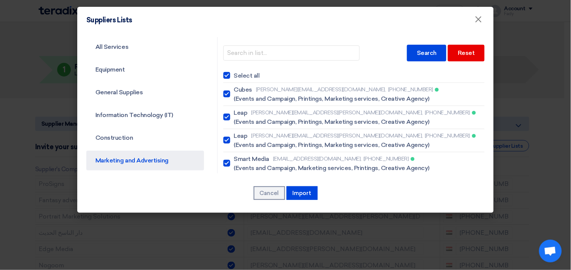
checkbox input "true"
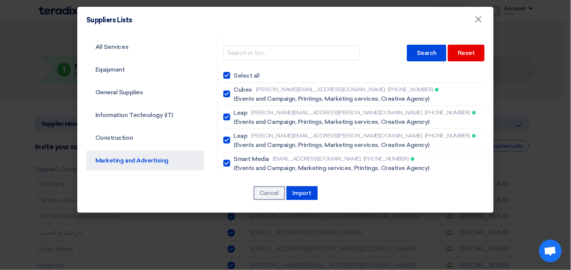
checkbox input "true"
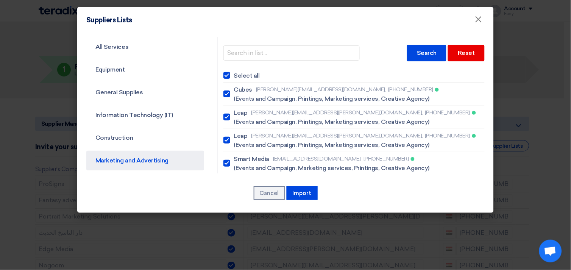
checkbox input "true"
click at [224, 74] on div at bounding box center [227, 75] width 7 height 7
click at [234, 74] on input "Select all" at bounding box center [236, 75] width 5 height 5
checkbox input "false"
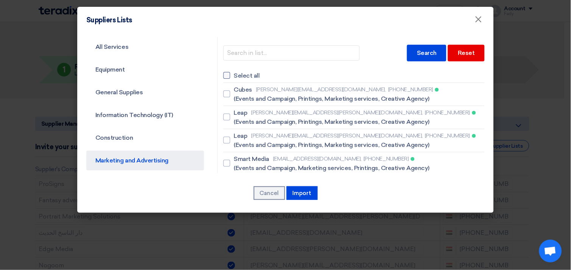
checkbox input "false"
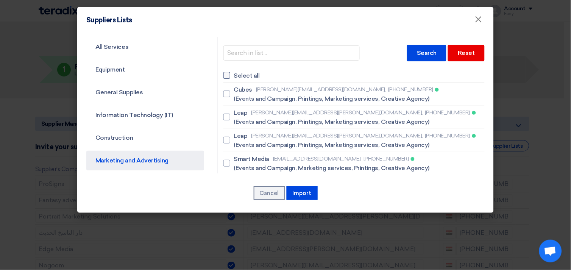
checkbox input "false"
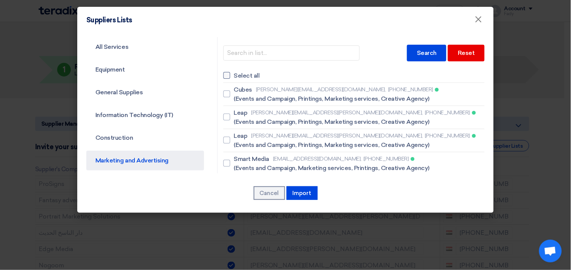
checkbox input "false"
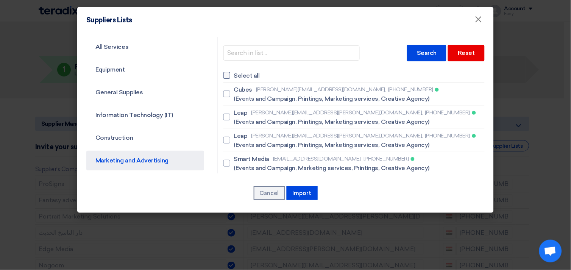
checkbox input "false"
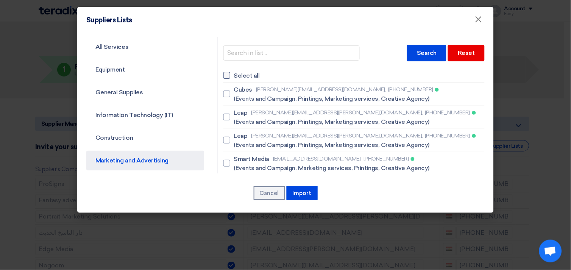
checkbox input "false"
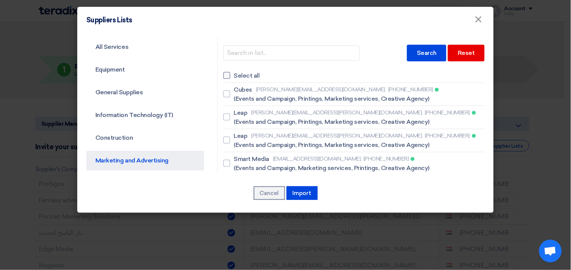
checkbox input "false"
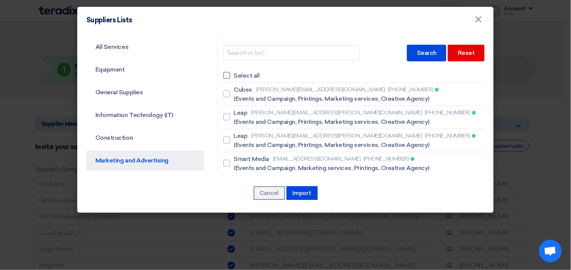
checkbox input "false"
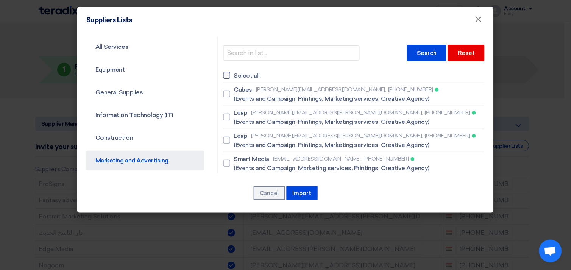
checkbox input "false"
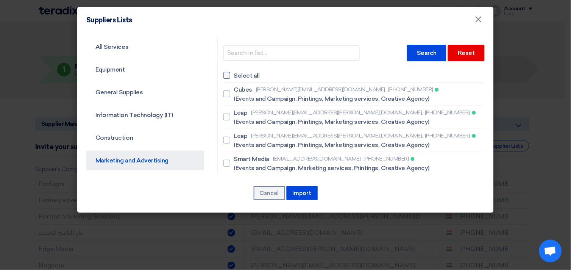
checkbox input "false"
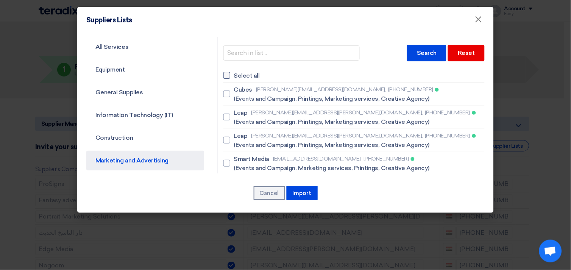
checkbox input "false"
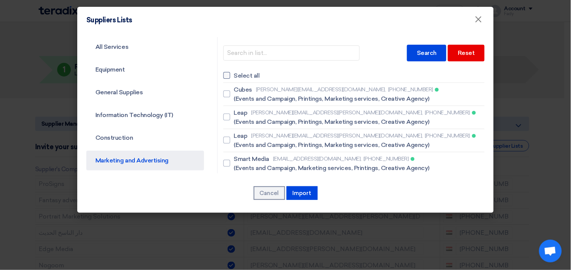
checkbox input "false"
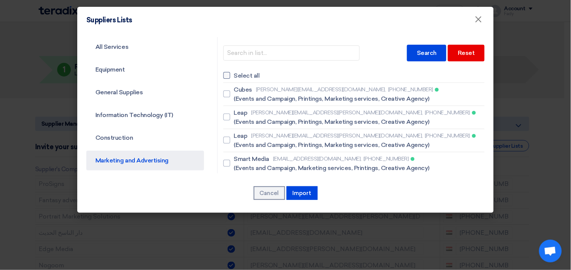
checkbox input "false"
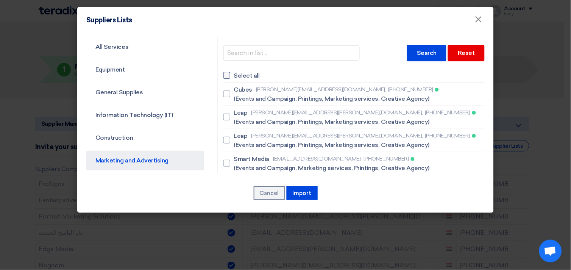
checkbox input "false"
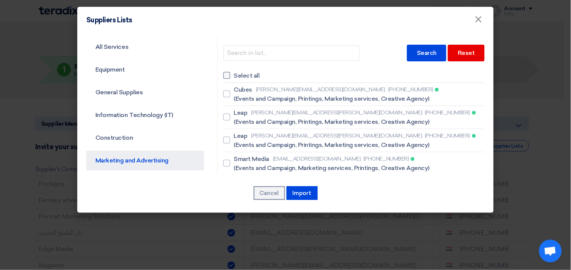
checkbox input "false"
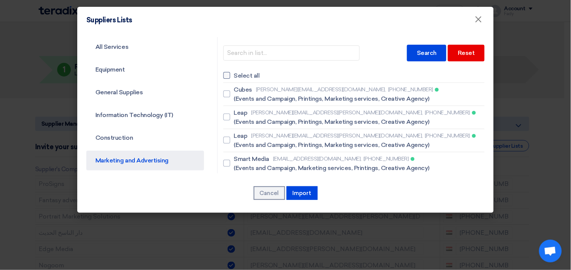
checkbox input "false"
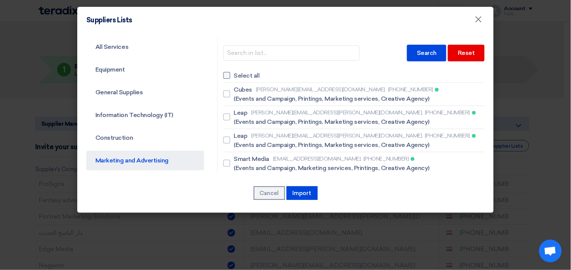
checkbox input "false"
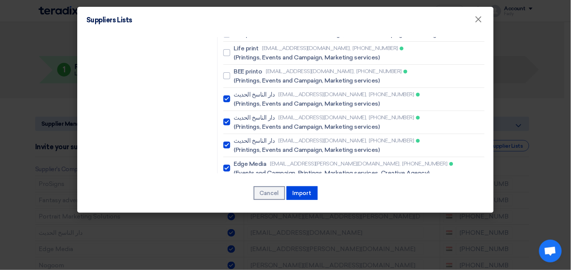
scroll to position [1010, 0]
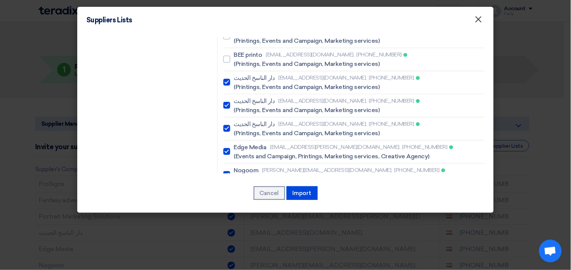
click at [480, 20] on span "×" at bounding box center [479, 21] width 8 height 15
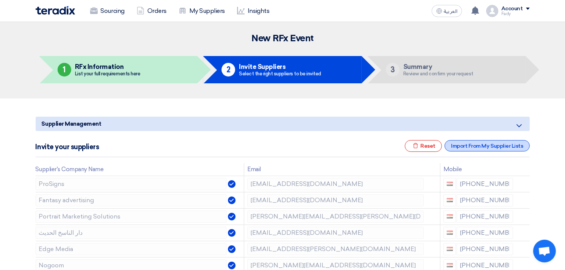
click at [486, 141] on div "Import From My Supplier Lists" at bounding box center [487, 145] width 85 height 11
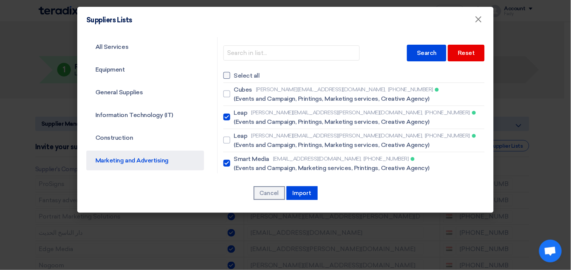
click at [226, 73] on div at bounding box center [227, 75] width 7 height 7
click at [234, 73] on input "Select all" at bounding box center [236, 75] width 5 height 5
click at [226, 73] on div at bounding box center [227, 75] width 7 height 7
click at [234, 73] on input "Select all" at bounding box center [236, 75] width 5 height 5
click at [224, 116] on div at bounding box center [227, 117] width 7 height 7
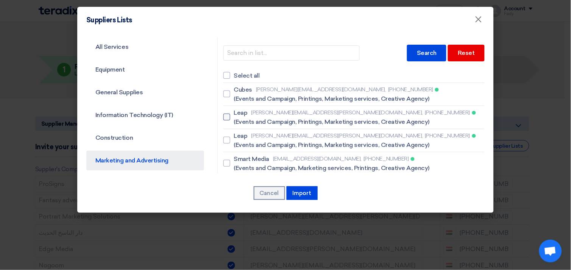
click at [234, 97] on input "[PERSON_NAME] [PERSON_NAME][EMAIL_ADDRESS][PERSON_NAME][DOMAIN_NAME], [PHONE_NU…" at bounding box center [236, 94] width 5 height 5
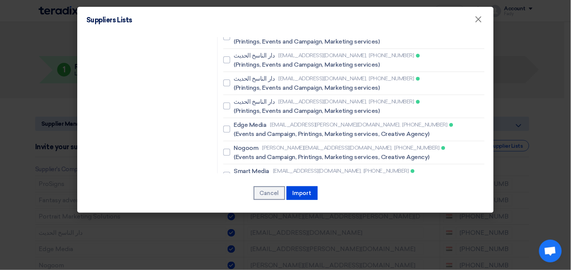
scroll to position [1094, 0]
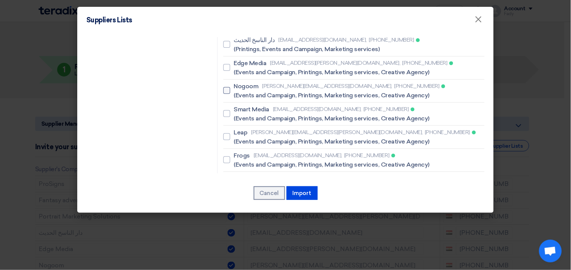
click at [225, 87] on div at bounding box center [227, 90] width 7 height 7
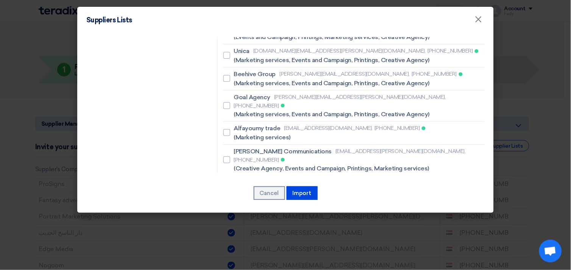
scroll to position [1684, 0]
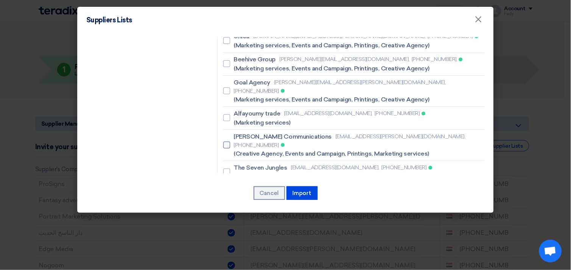
click at [225, 142] on div at bounding box center [227, 145] width 7 height 7
click at [225, 192] on div at bounding box center [227, 195] width 7 height 7
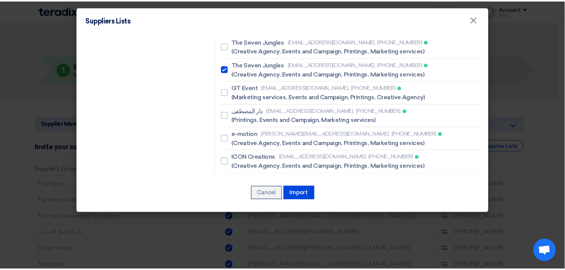
scroll to position [1812, 0]
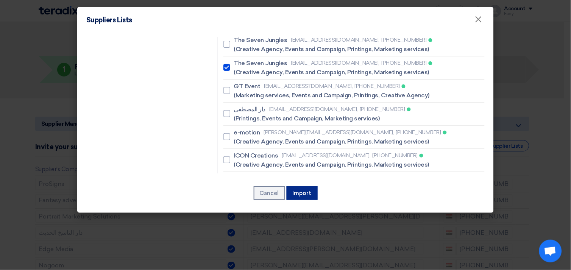
click at [301, 196] on button "Import" at bounding box center [302, 193] width 31 height 14
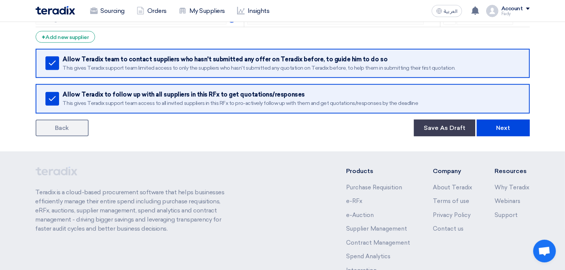
scroll to position [673, 0]
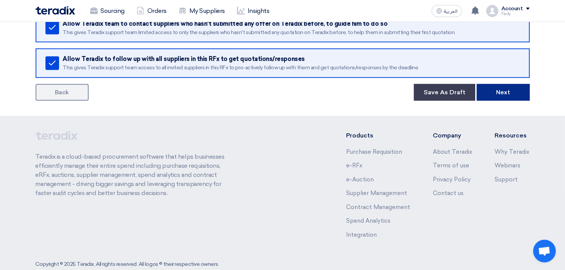
click at [516, 89] on button "Next" at bounding box center [503, 92] width 53 height 17
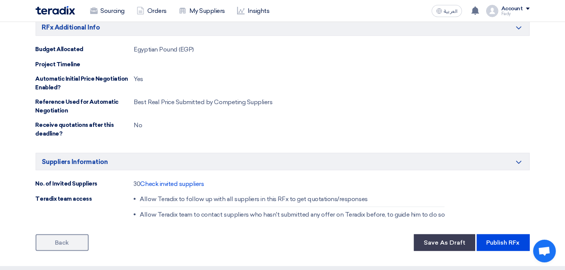
scroll to position [884, 0]
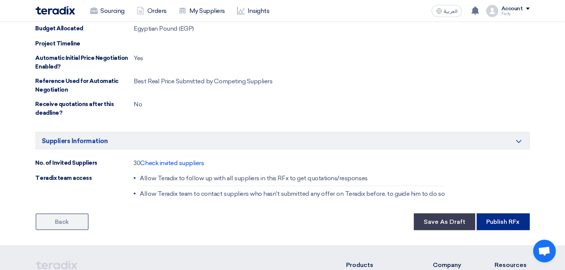
click at [488, 224] on button "Publish RFx" at bounding box center [503, 222] width 53 height 17
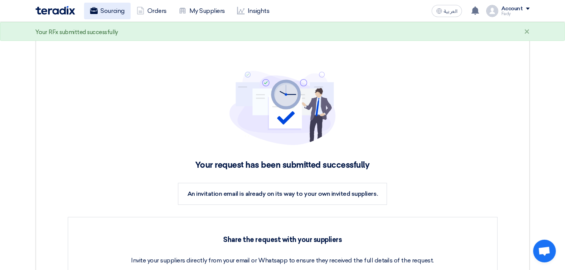
click at [106, 11] on link "Sourcing" at bounding box center [107, 11] width 47 height 17
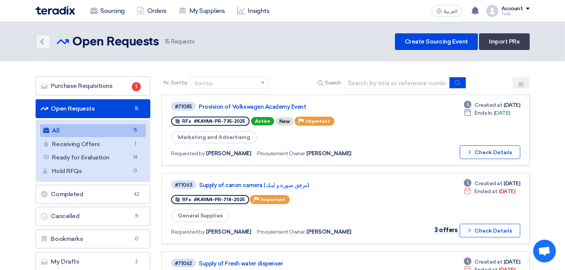
click at [260, 106] on link "Provision of Volkswagen Academy Event" at bounding box center [293, 106] width 189 height 7
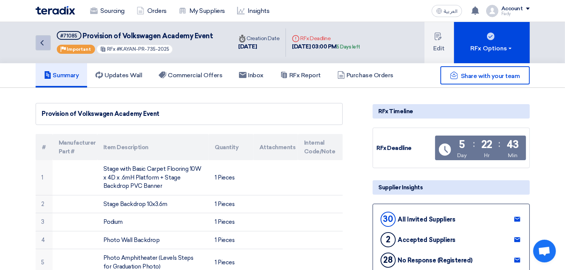
click at [46, 41] on icon "Back" at bounding box center [42, 42] width 9 height 9
